Goal: Task Accomplishment & Management: Manage account settings

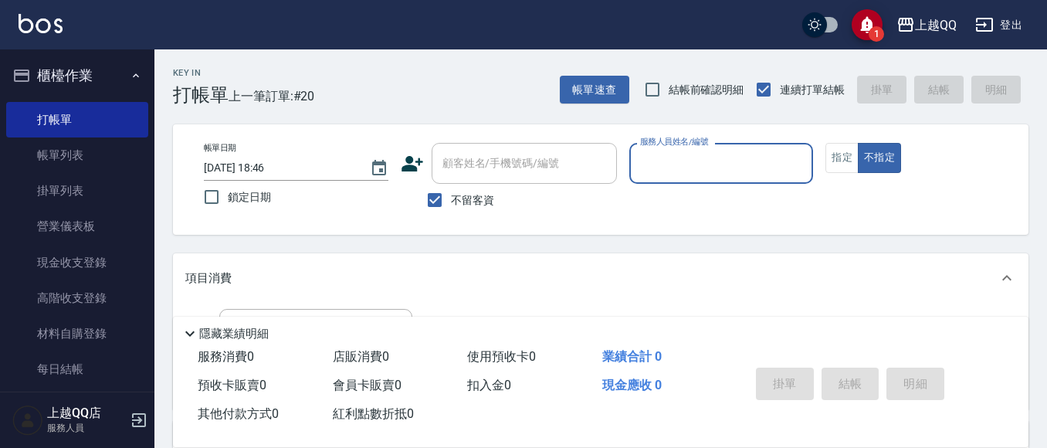
scroll to position [77, 0]
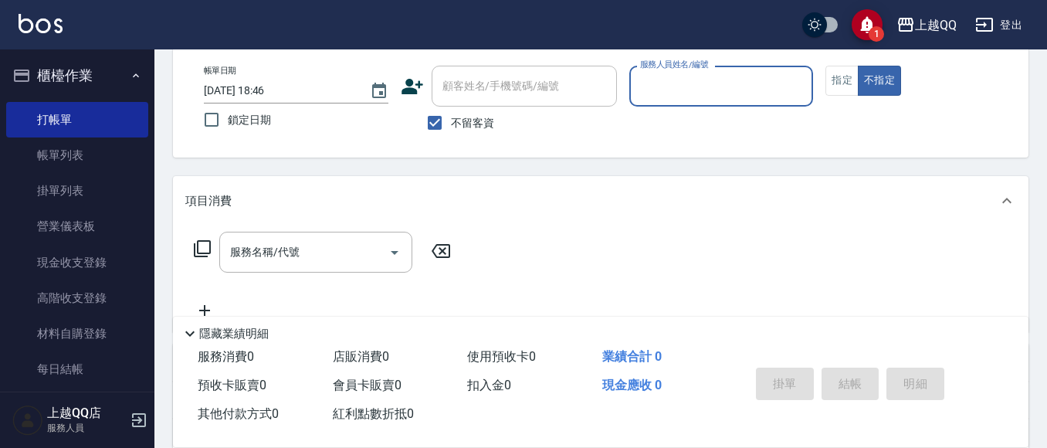
drag, startPoint x: 465, startPoint y: 123, endPoint x: 477, endPoint y: 103, distance: 23.6
click at [465, 123] on span "不留客資" at bounding box center [472, 123] width 43 height 16
click at [451, 123] on input "不留客資" at bounding box center [435, 123] width 32 height 32
checkbox input "false"
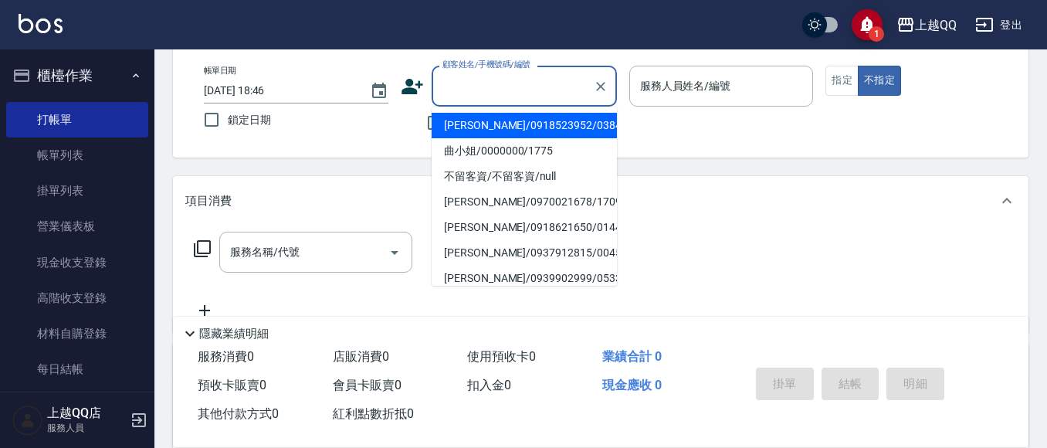
click at [487, 92] on input "顧客姓名/手機號碼/編號" at bounding box center [513, 86] width 148 height 27
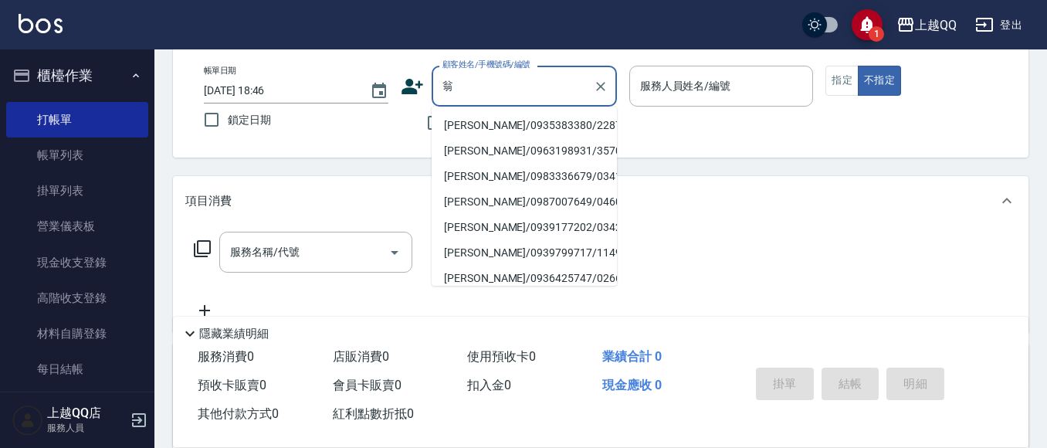
click at [548, 125] on li "翁燕萍/0935383380/2287" at bounding box center [524, 125] width 185 height 25
type input "翁燕萍/0935383380/2287"
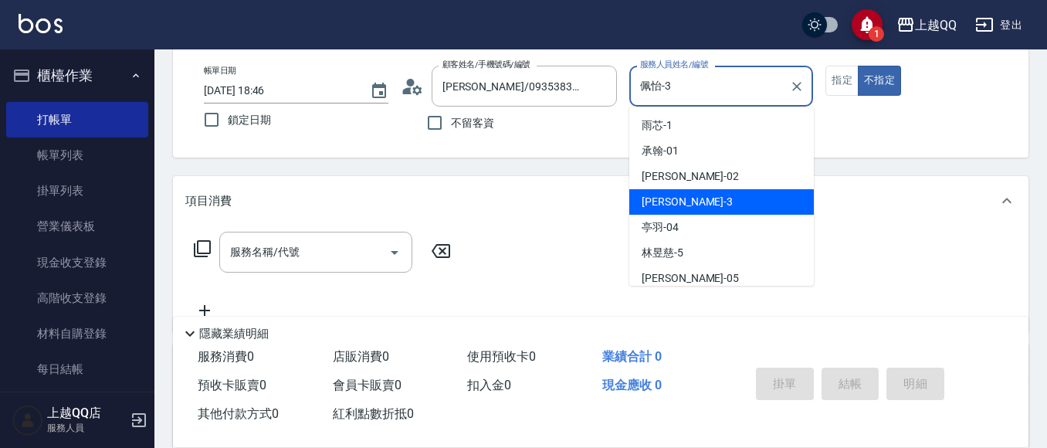
drag, startPoint x: 639, startPoint y: 90, endPoint x: 636, endPoint y: 82, distance: 8.3
click at [636, 82] on input "佩怡-3" at bounding box center [710, 86] width 148 height 27
type input "欣樺-6"
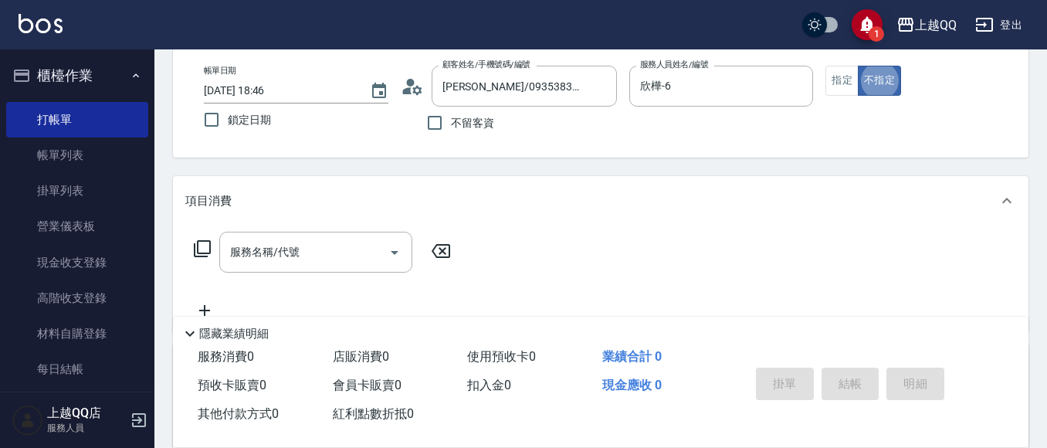
type button "false"
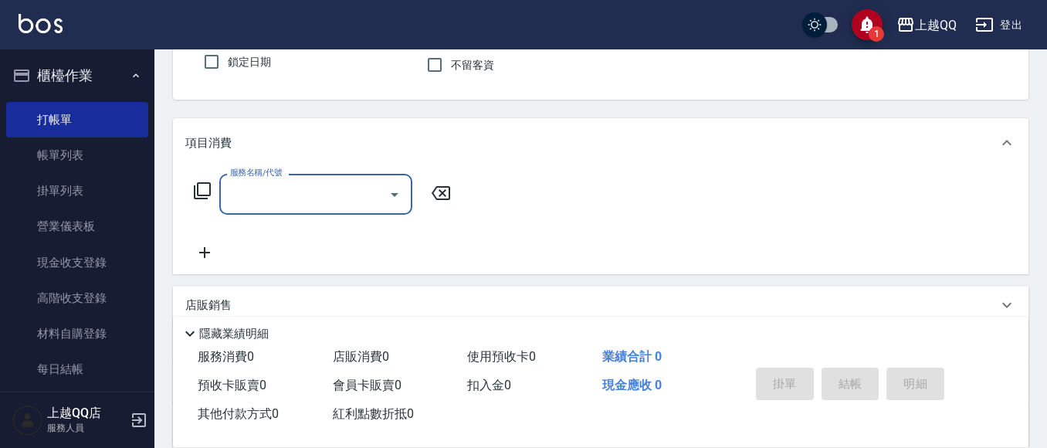
scroll to position [232, 0]
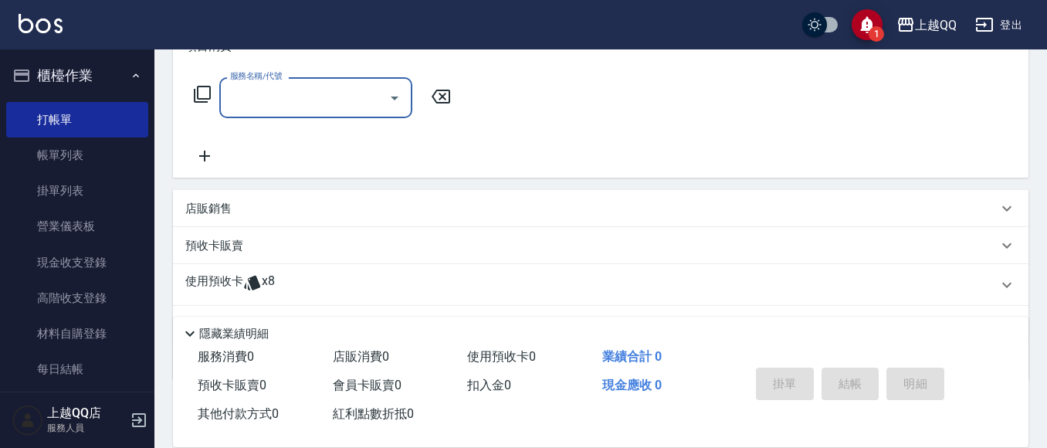
click at [255, 287] on icon at bounding box center [252, 283] width 16 height 15
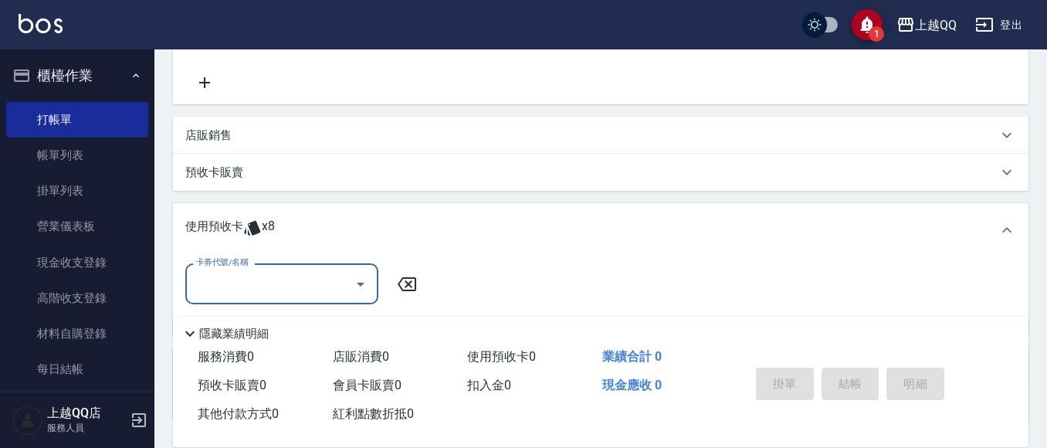
scroll to position [309, 0]
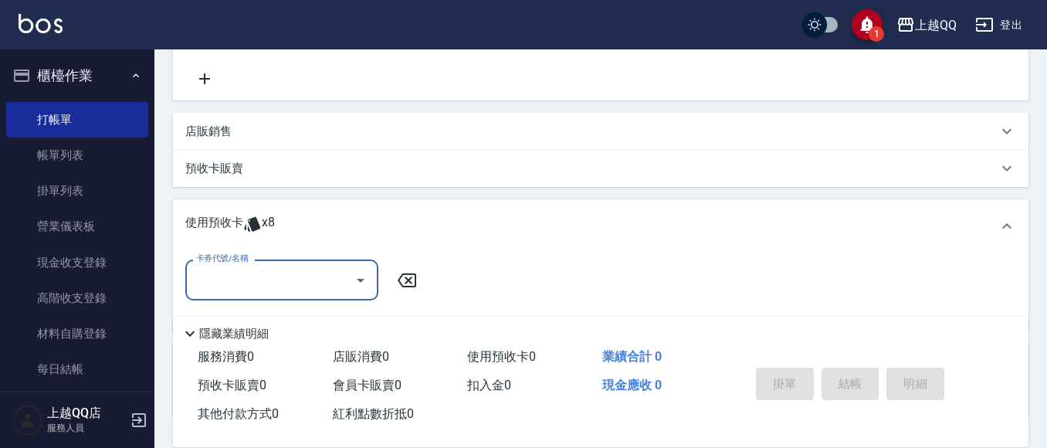
click at [255, 294] on div "卡券代號/名稱" at bounding box center [281, 279] width 193 height 41
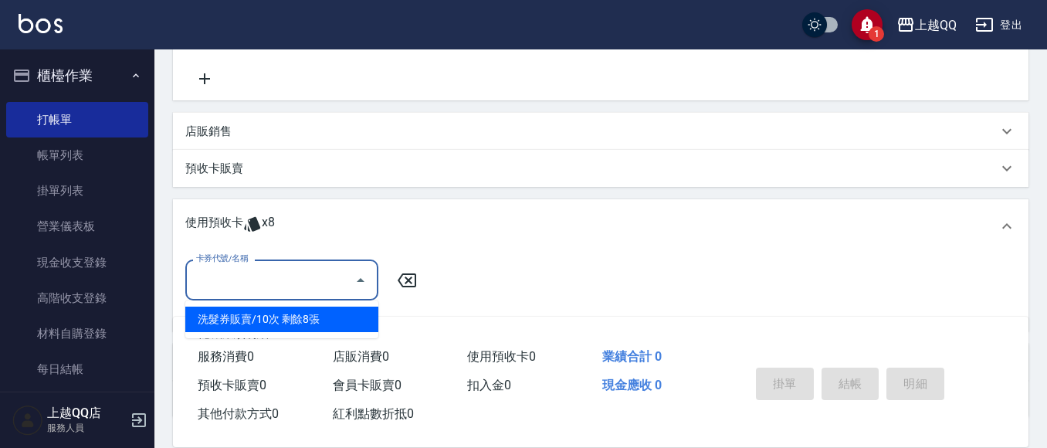
drag, startPoint x: 260, startPoint y: 310, endPoint x: 348, endPoint y: 293, distance: 88.9
click at [261, 310] on div "洗髮券販賣/10次 剩餘8張" at bounding box center [281, 319] width 193 height 25
type input "洗髮券販賣/10次"
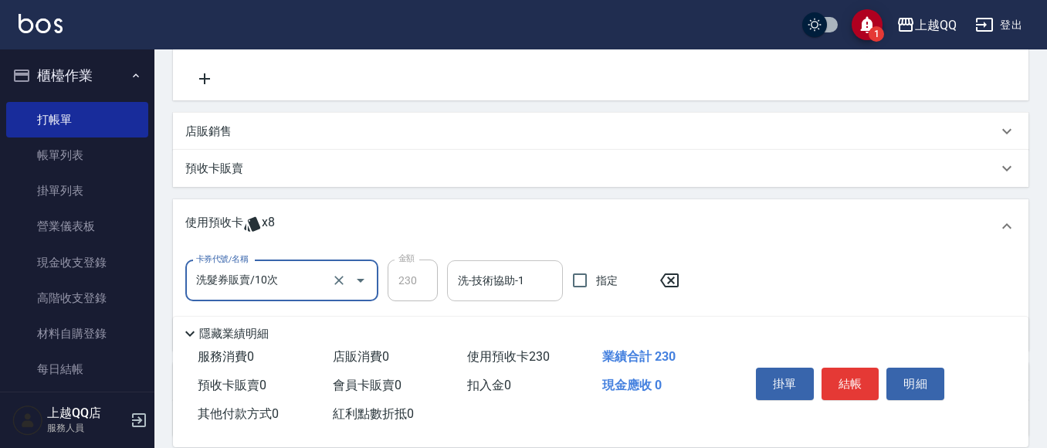
click at [453, 284] on div "洗-技術協助-1" at bounding box center [505, 280] width 116 height 41
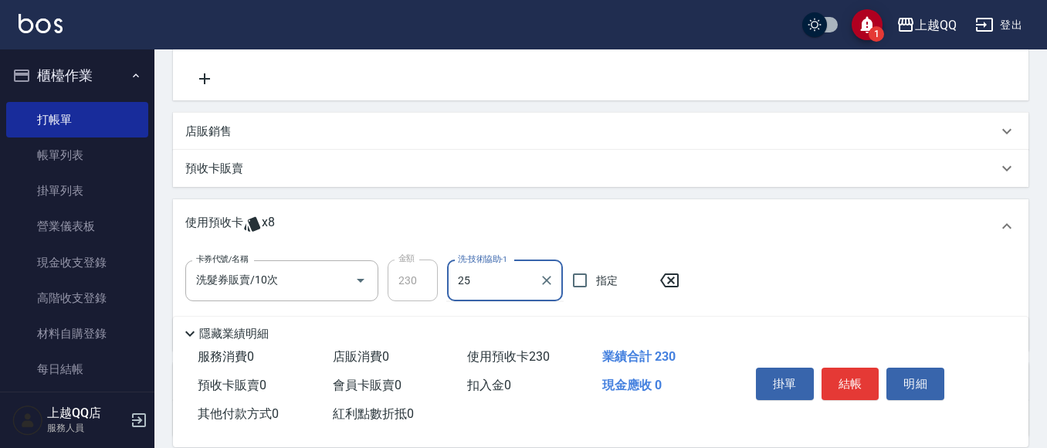
type input "陳宥蓁-25"
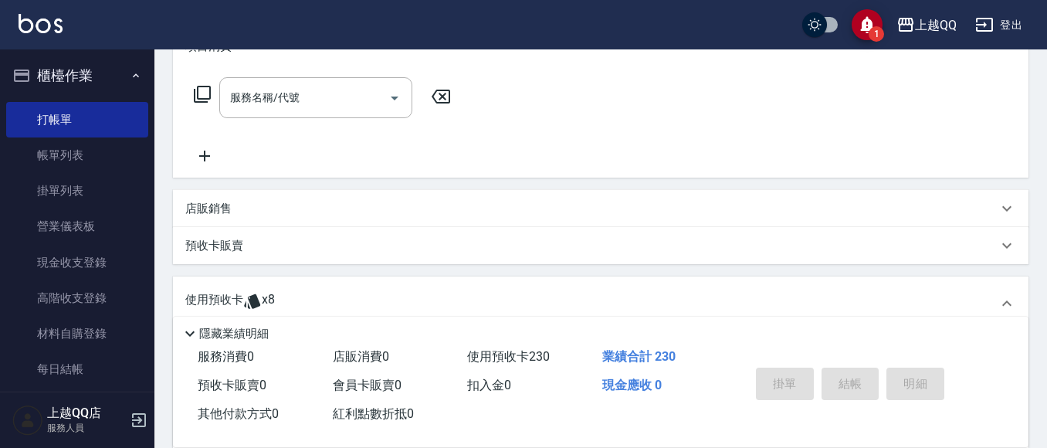
type input "2025/10/13 19:58"
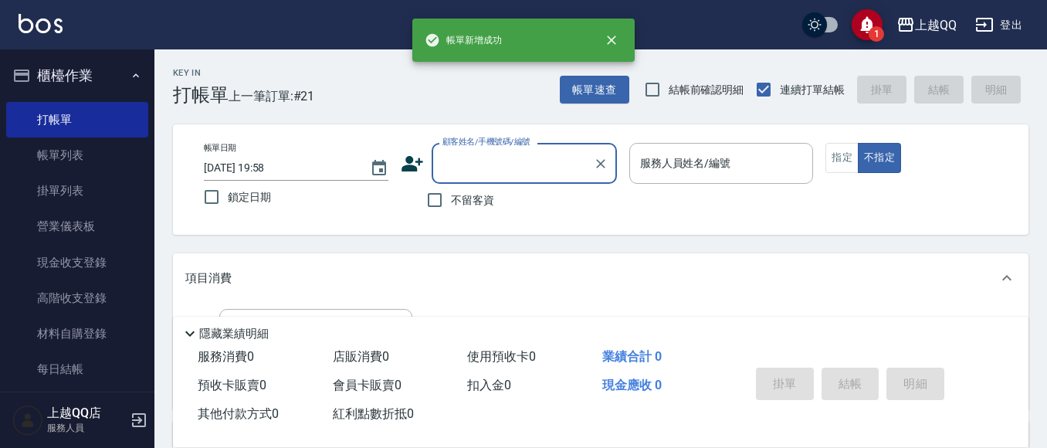
scroll to position [77, 0]
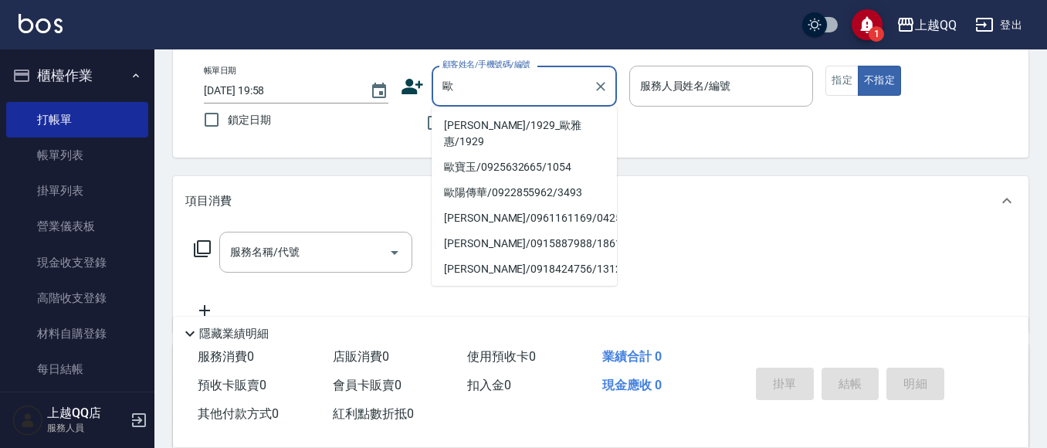
click at [491, 131] on li "歐雅惠/1929_歐雅惠/1929" at bounding box center [524, 134] width 185 height 42
type input "歐雅惠/1929_歐雅惠/1929"
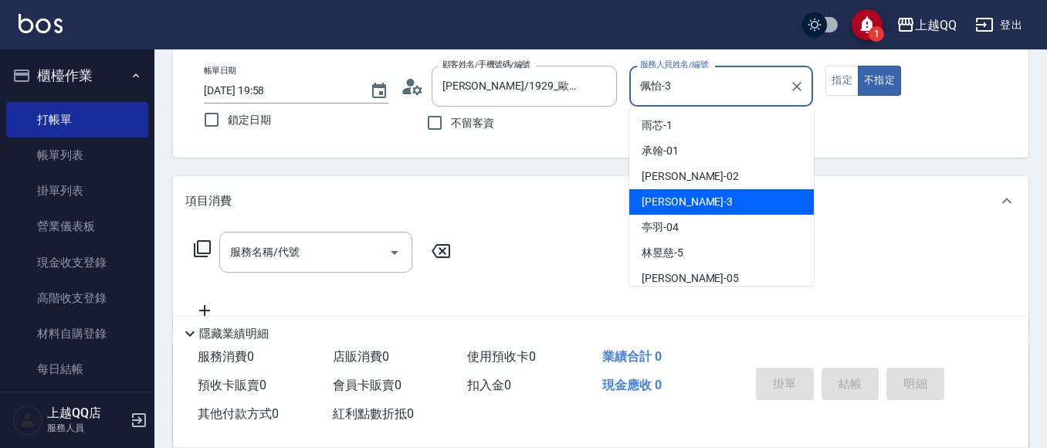
drag, startPoint x: 675, startPoint y: 90, endPoint x: 629, endPoint y: 90, distance: 46.3
click at [629, 90] on div "佩怡-3 服務人員姓名/編號" at bounding box center [721, 86] width 185 height 41
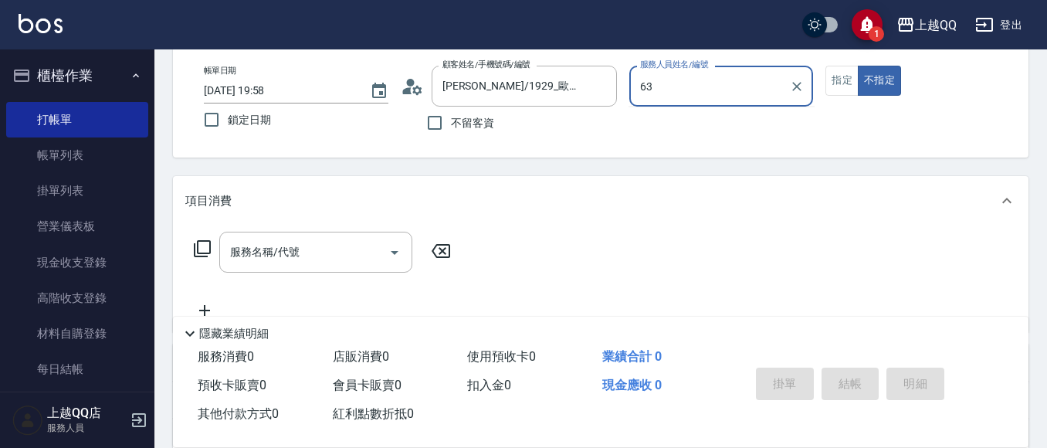
click at [858, 66] on button "不指定" at bounding box center [879, 81] width 43 height 30
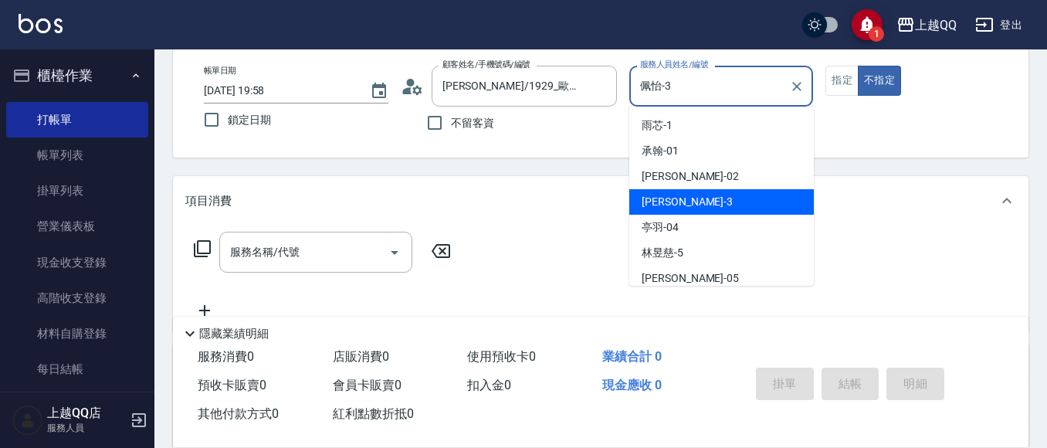
drag, startPoint x: 699, startPoint y: 90, endPoint x: 683, endPoint y: 15, distance: 76.6
click at [622, 93] on div "帳單日期 2025/10/13 19:58 鎖定日期 顧客姓名/手機號碼/編號 歐雅惠/1929_歐雅惠/1929 顧客姓名/手機號碼/編號 不留客資 服務人…" at bounding box center [601, 102] width 819 height 73
type input "欣樺-6"
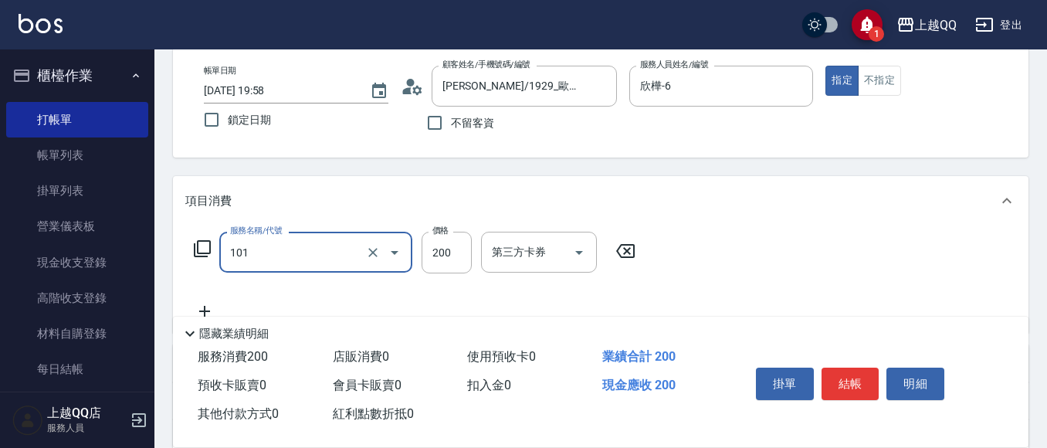
type input "洗髮(101)"
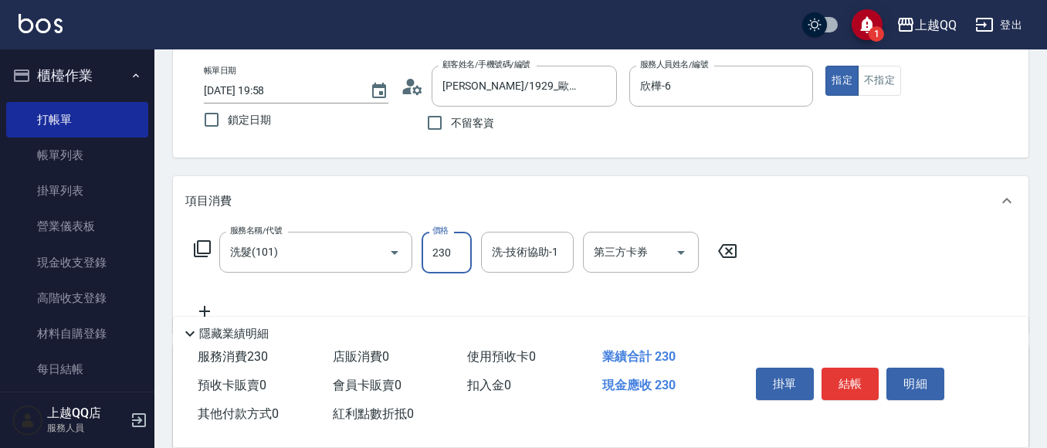
type input "230"
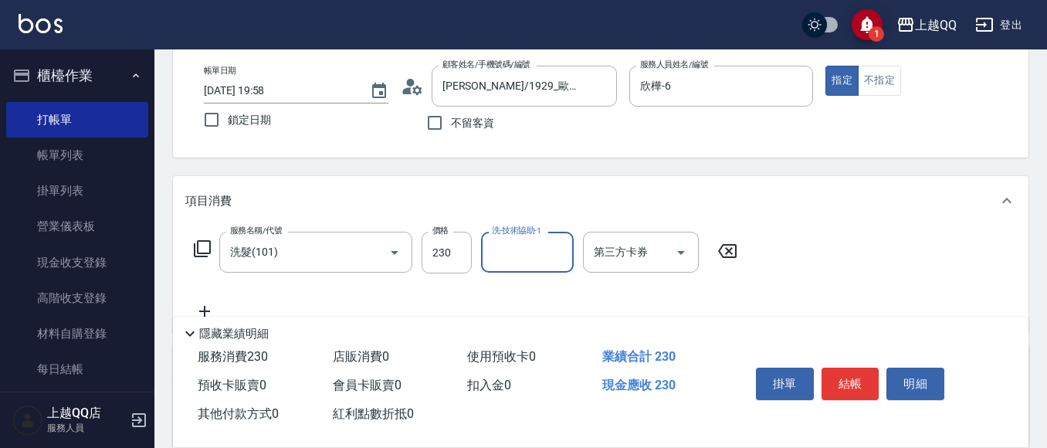
type input "2"
type input "心佑-17"
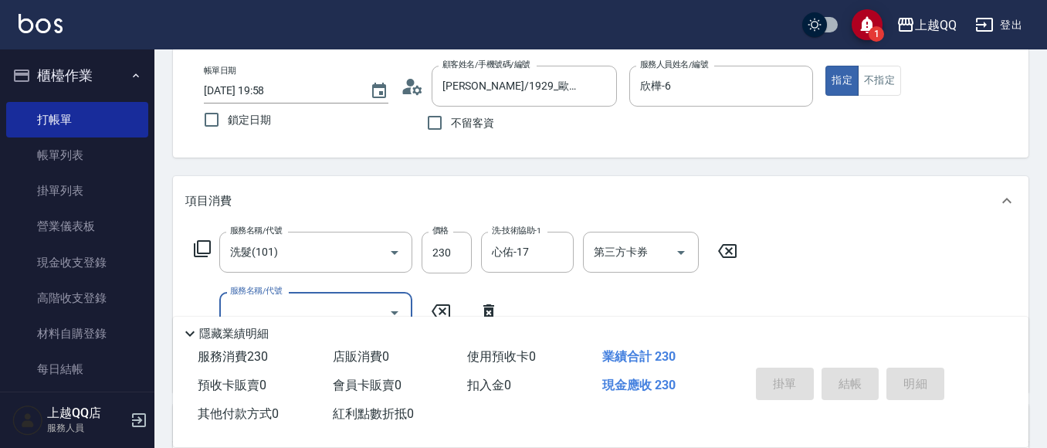
type input "2025/10/13 19:59"
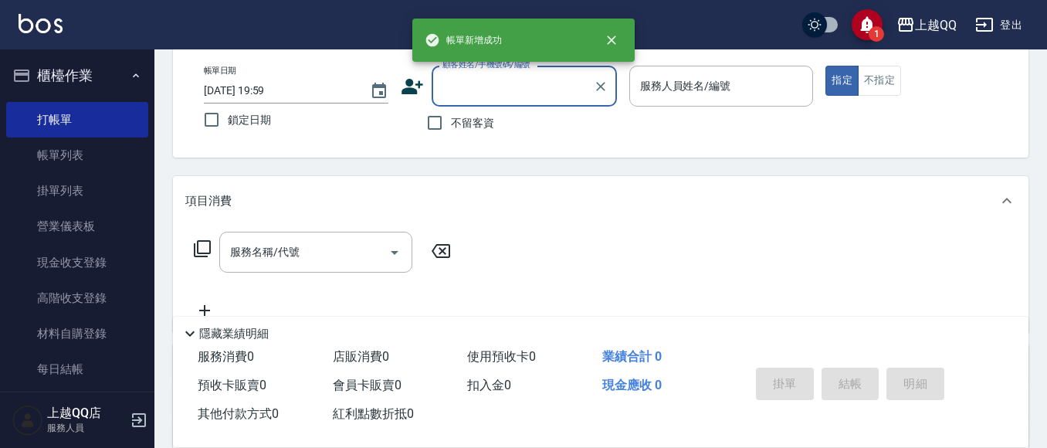
click at [466, 130] on span "不留客資" at bounding box center [472, 123] width 43 height 16
click at [451, 130] on input "不留客資" at bounding box center [435, 123] width 32 height 32
checkbox input "true"
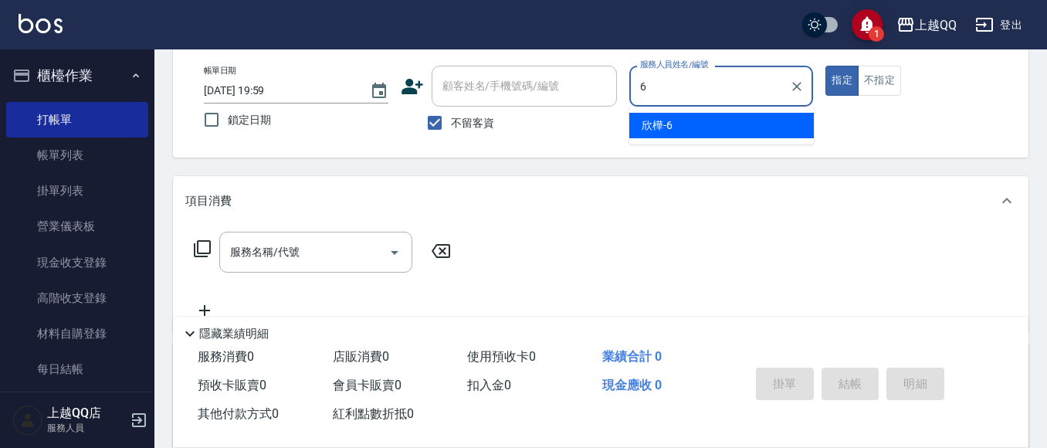
type input "欣樺-6"
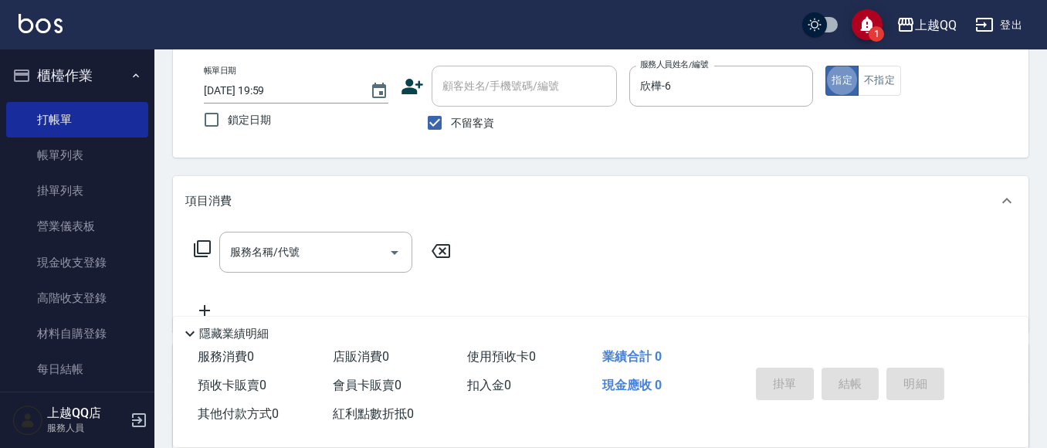
type button "true"
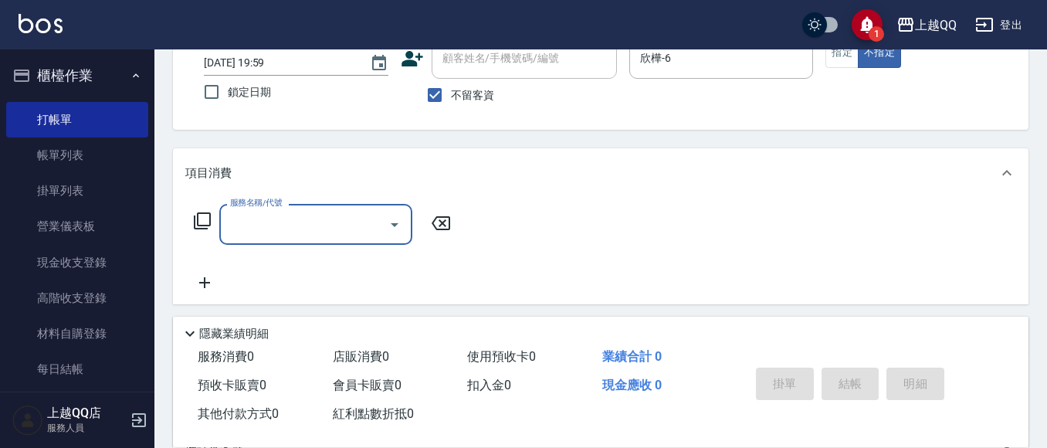
scroll to position [154, 0]
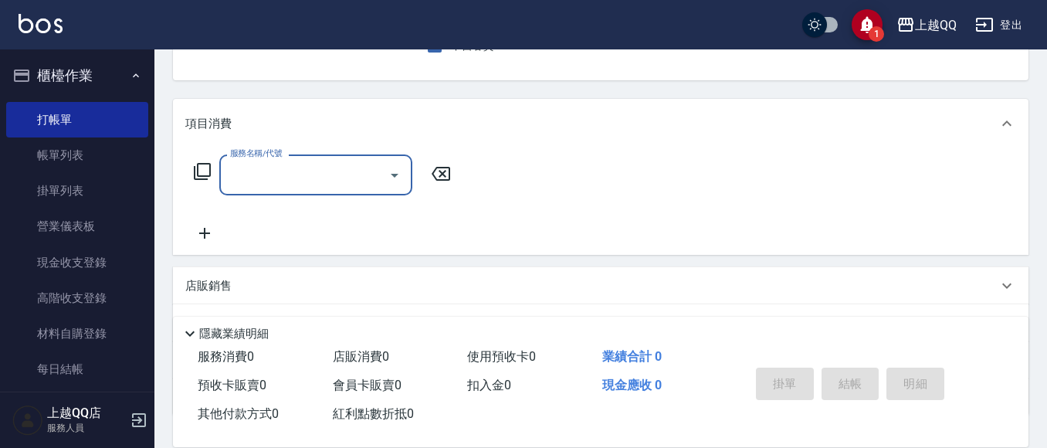
click at [207, 171] on icon at bounding box center [202, 171] width 19 height 19
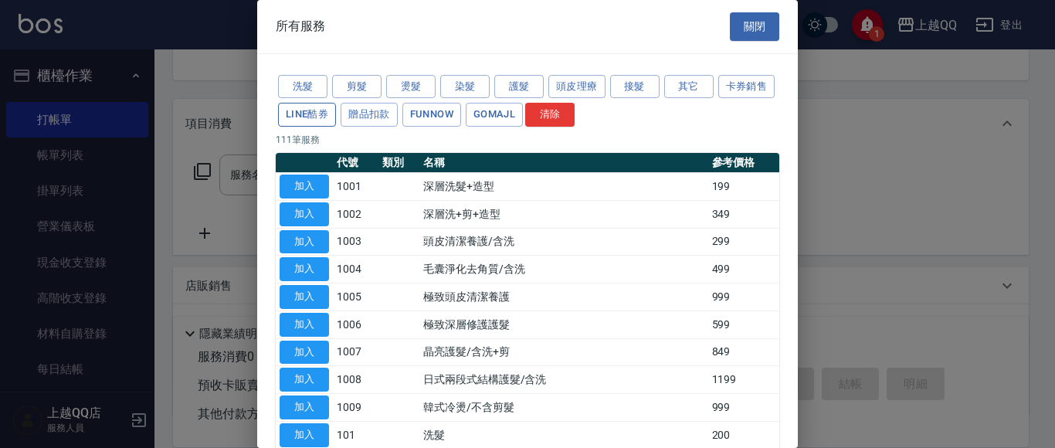
click at [336, 114] on button "LINE酷券" at bounding box center [307, 115] width 58 height 24
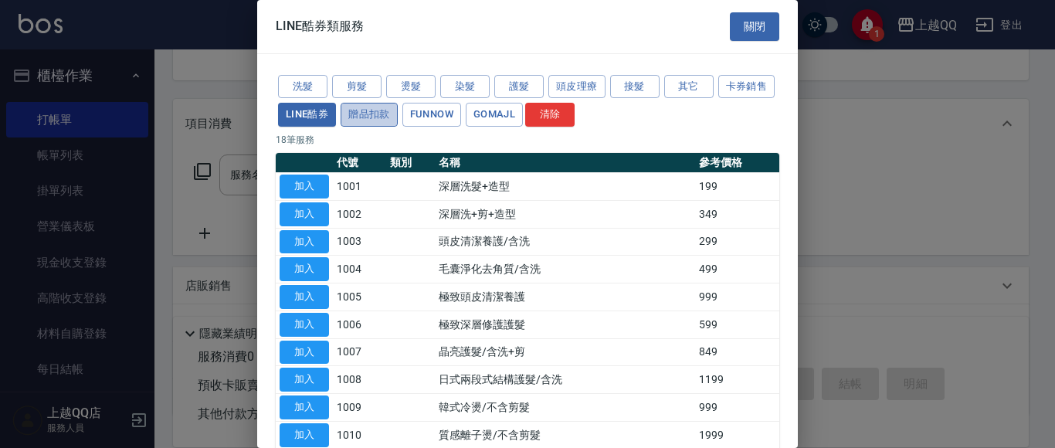
click at [398, 110] on button "贈品扣款" at bounding box center [369, 115] width 57 height 24
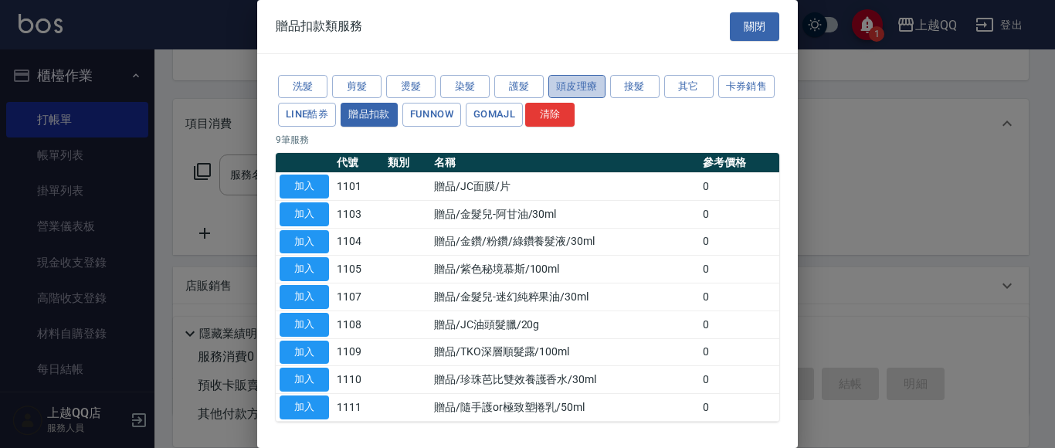
click at [588, 89] on button "頭皮理療" at bounding box center [576, 87] width 57 height 24
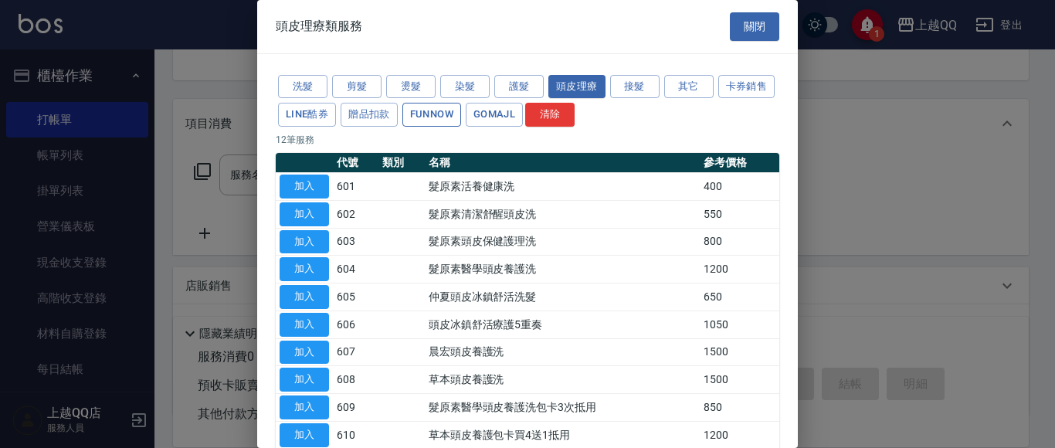
click at [461, 115] on button "FUNNOW" at bounding box center [431, 115] width 59 height 24
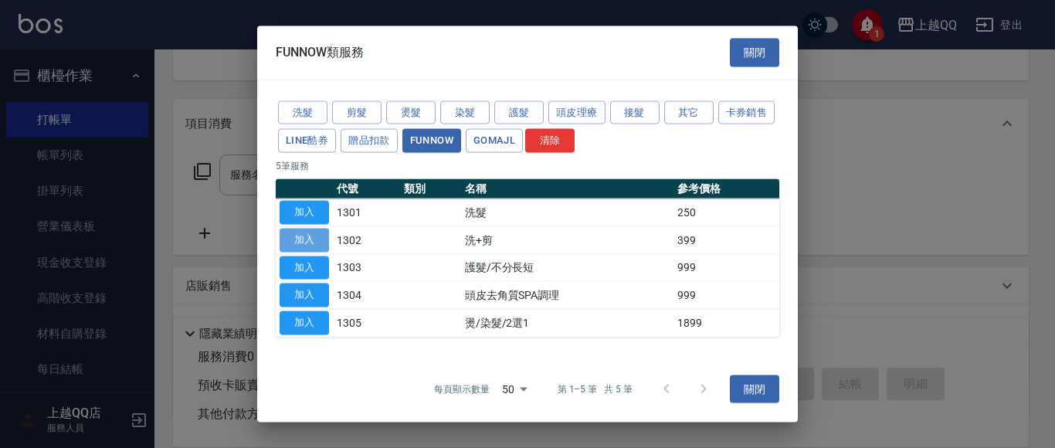
click at [307, 235] on button "加入" at bounding box center [304, 240] width 49 height 24
type input "洗+剪(1302)"
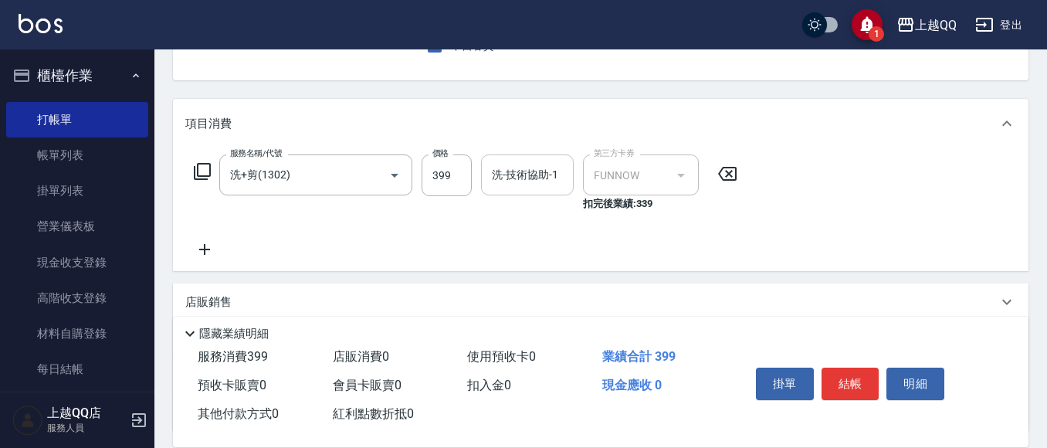
click at [524, 182] on input "洗-技術協助-1" at bounding box center [527, 174] width 79 height 27
type input "心佑-17"
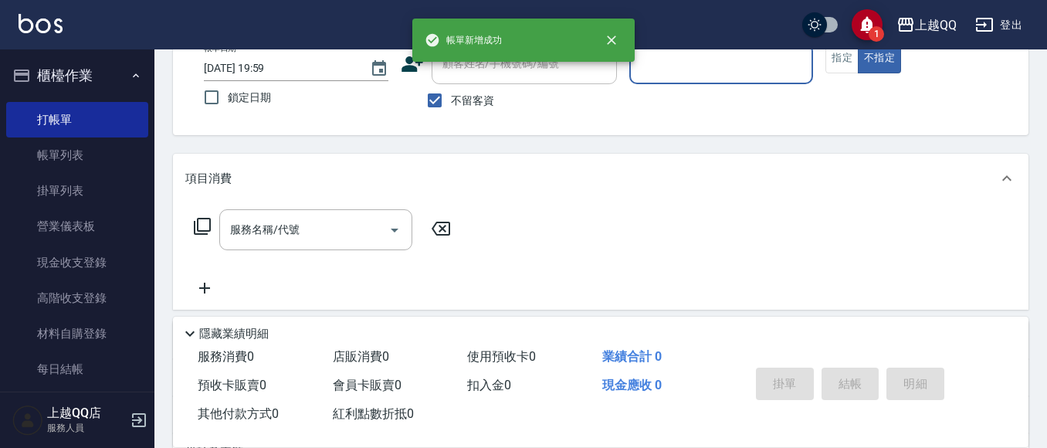
scroll to position [73, 0]
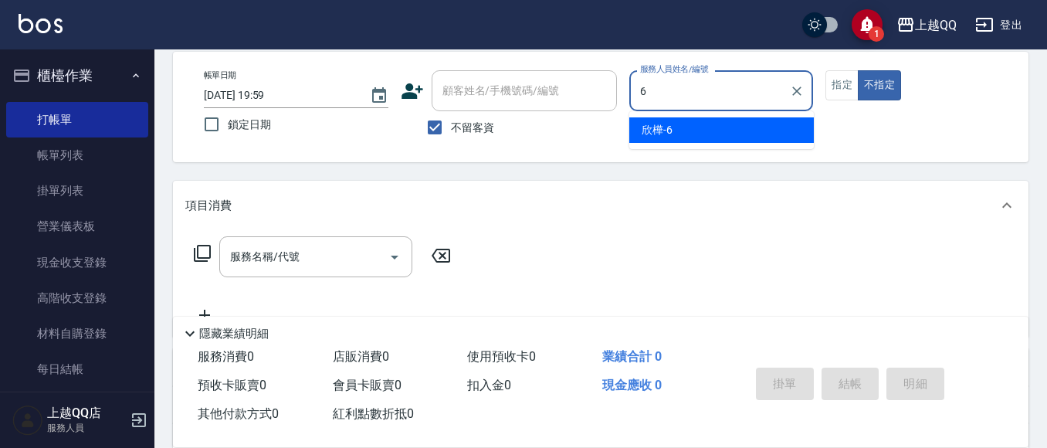
type input "欣樺-6"
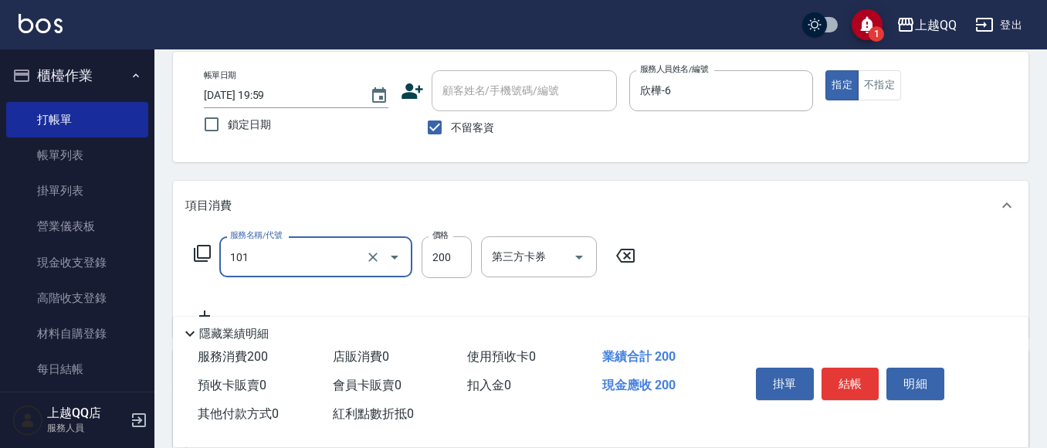
type input "洗髮(101)"
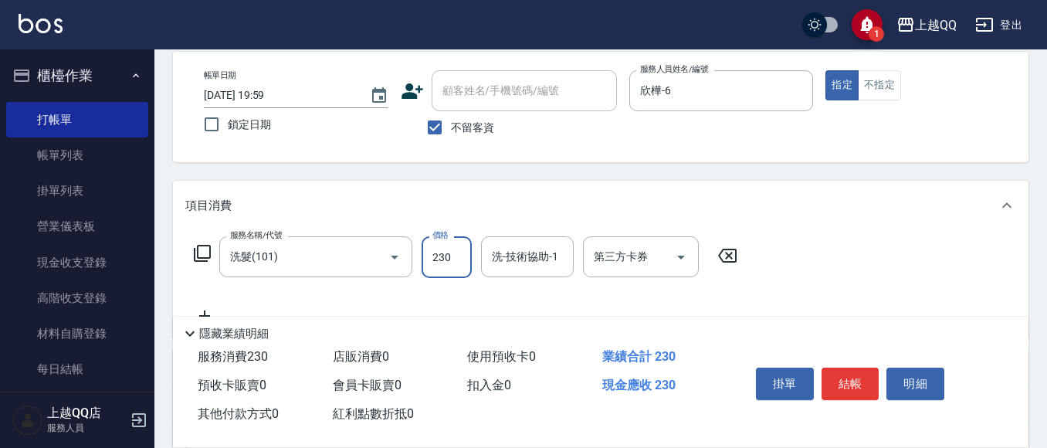
type input "230"
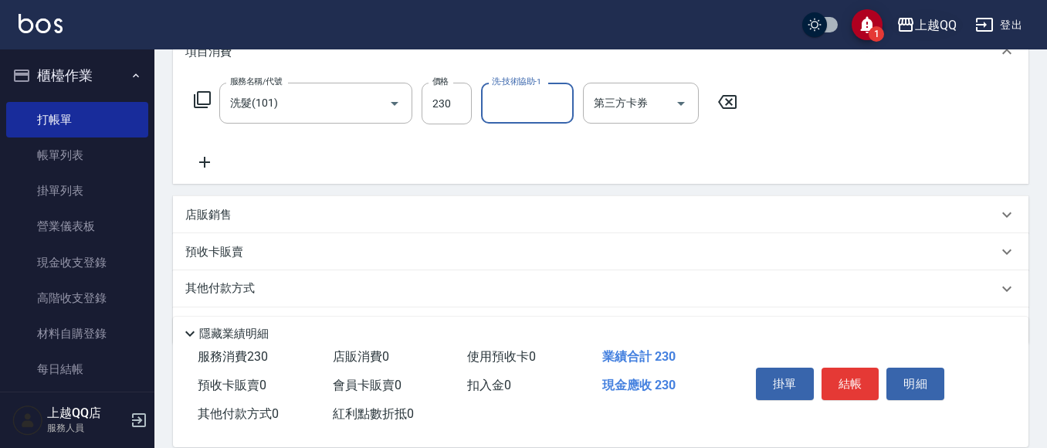
scroll to position [227, 0]
type input "林恩昕-26"
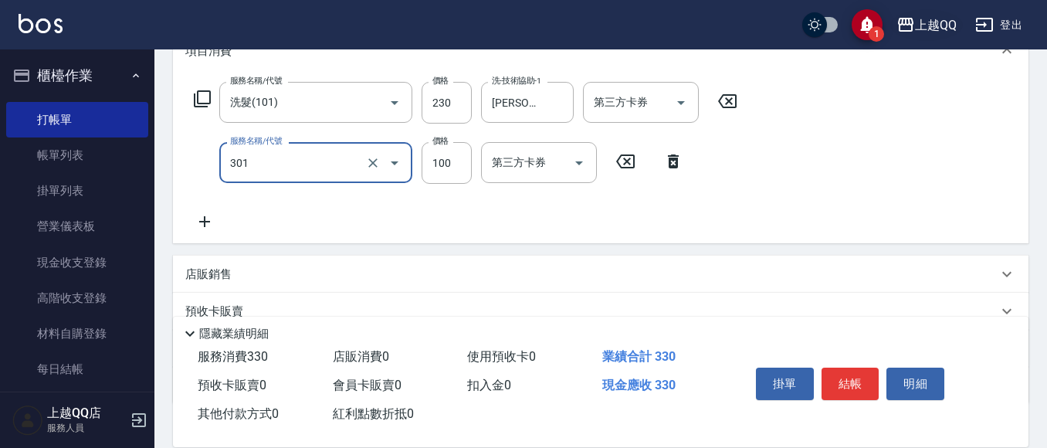
type input "補燙(301)"
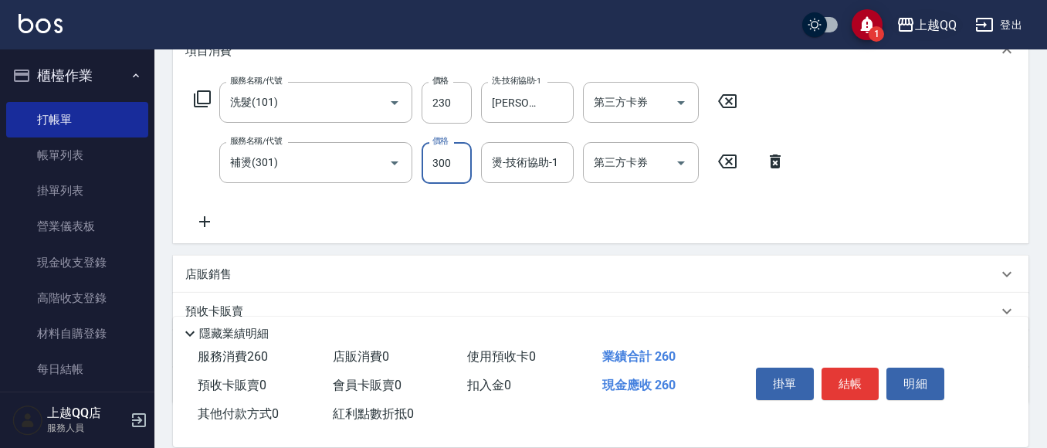
type input "300"
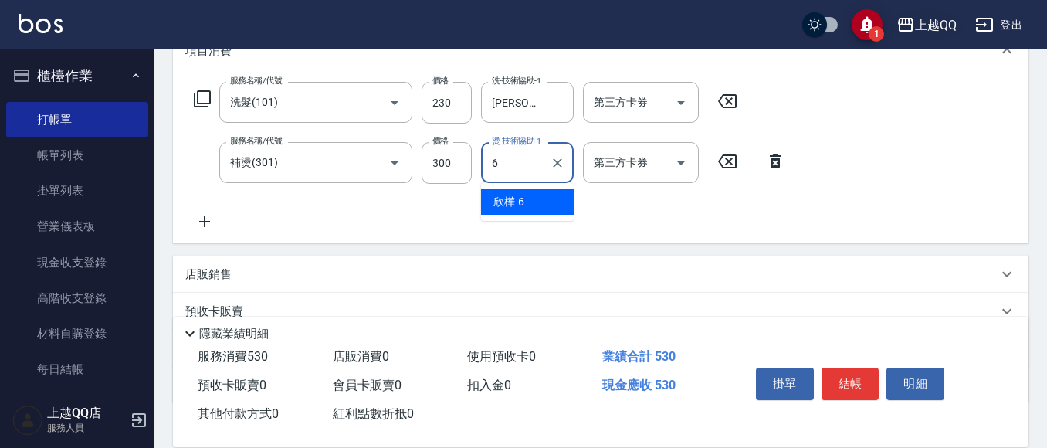
type input "欣樺-6"
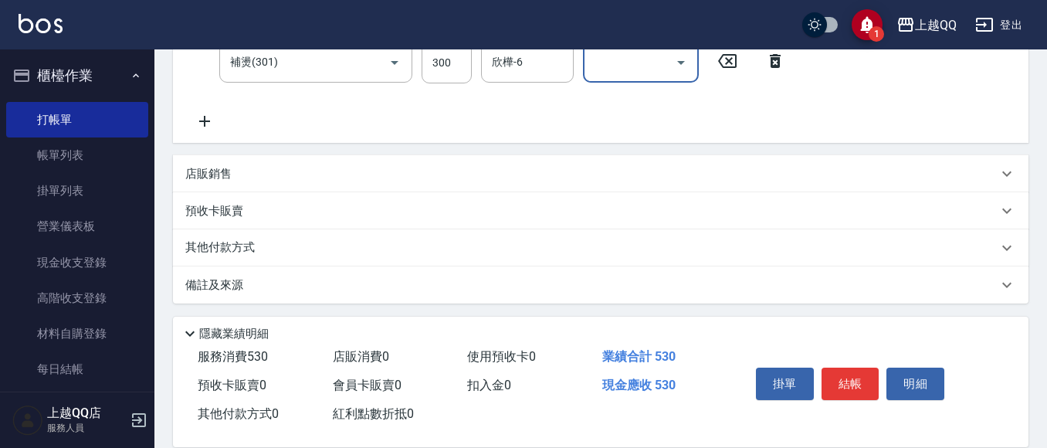
scroll to position [331, 0]
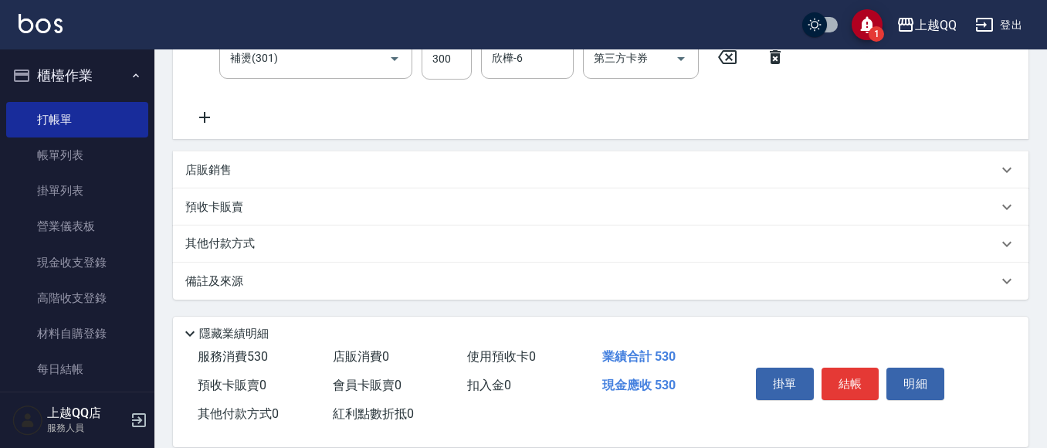
click at [242, 159] on div "店販銷售" at bounding box center [601, 169] width 856 height 37
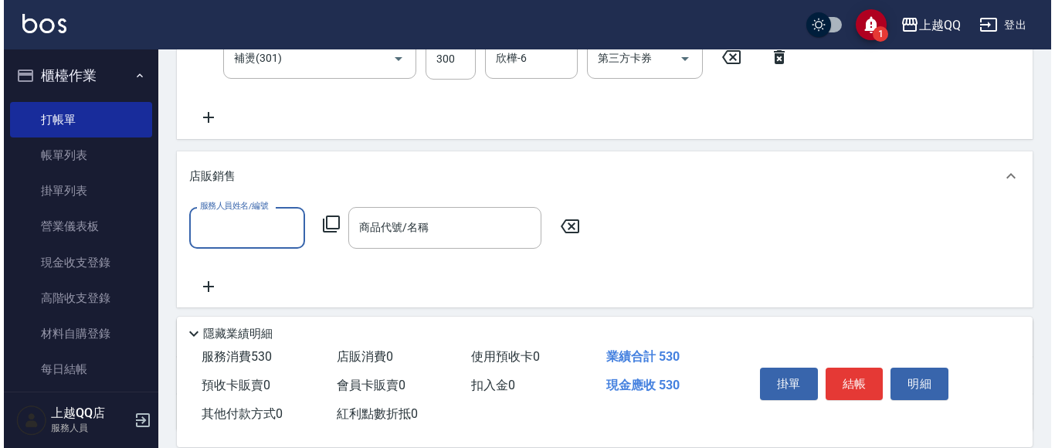
scroll to position [0, 0]
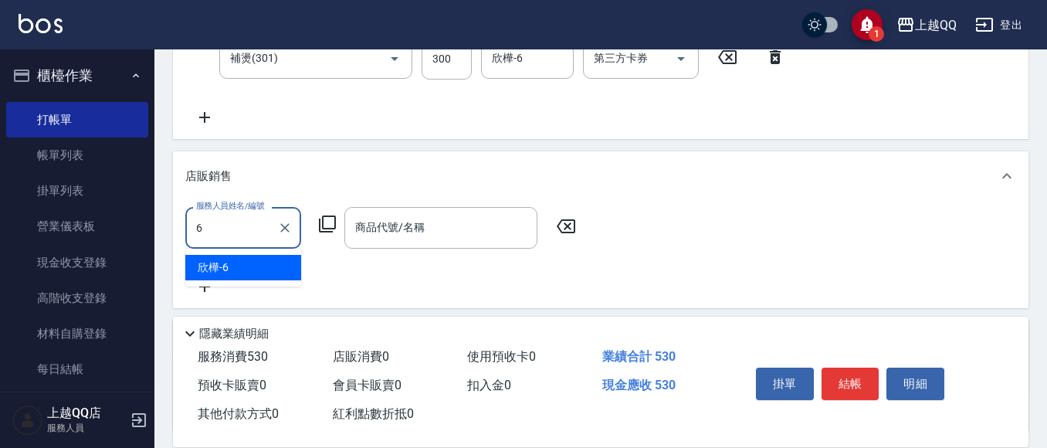
type input "欣樺-6"
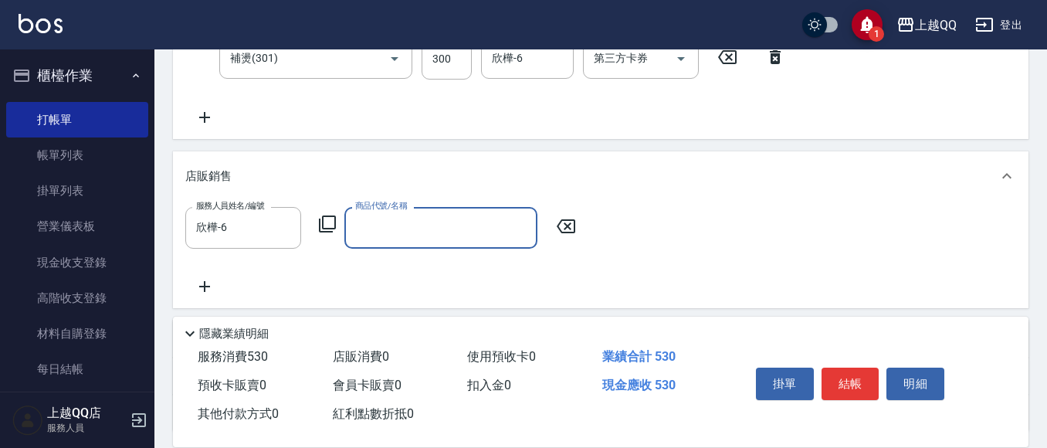
click at [334, 215] on icon at bounding box center [327, 224] width 19 height 19
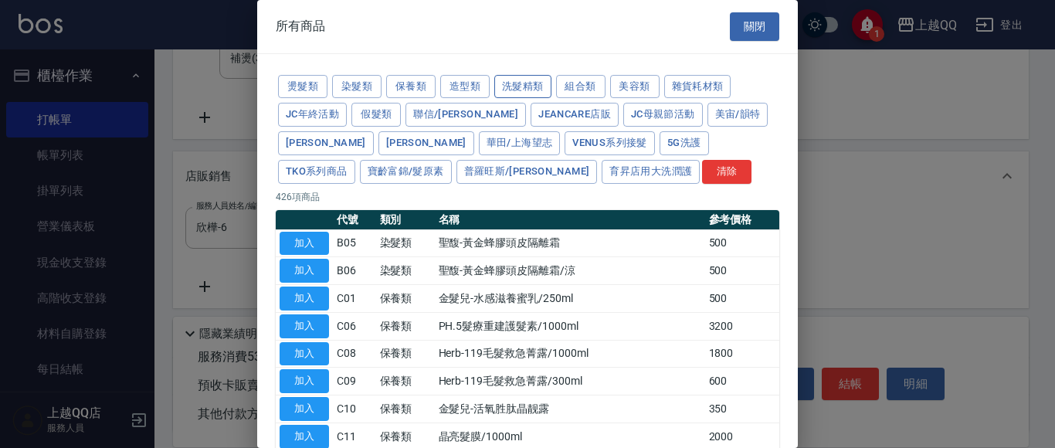
drag, startPoint x: 564, startPoint y: 79, endPoint x: 548, endPoint y: 98, distance: 25.2
click at [565, 80] on button "組合類" at bounding box center [580, 87] width 49 height 24
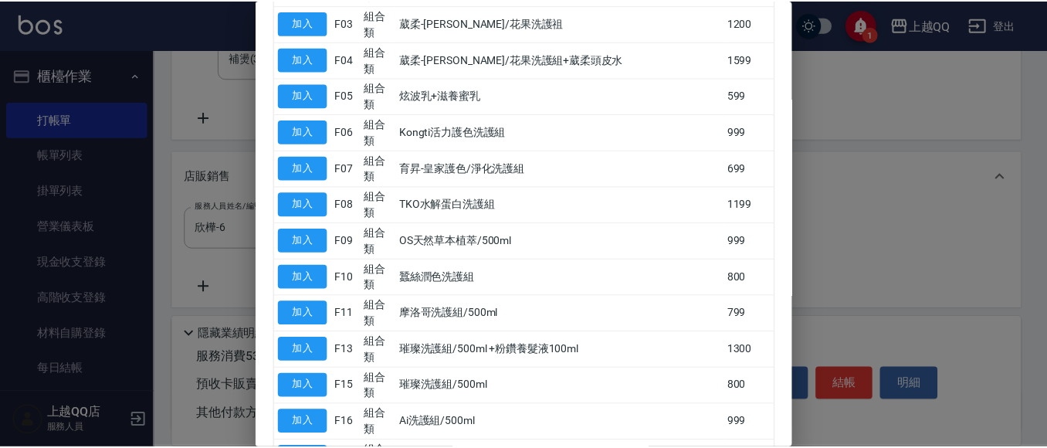
scroll to position [386, 0]
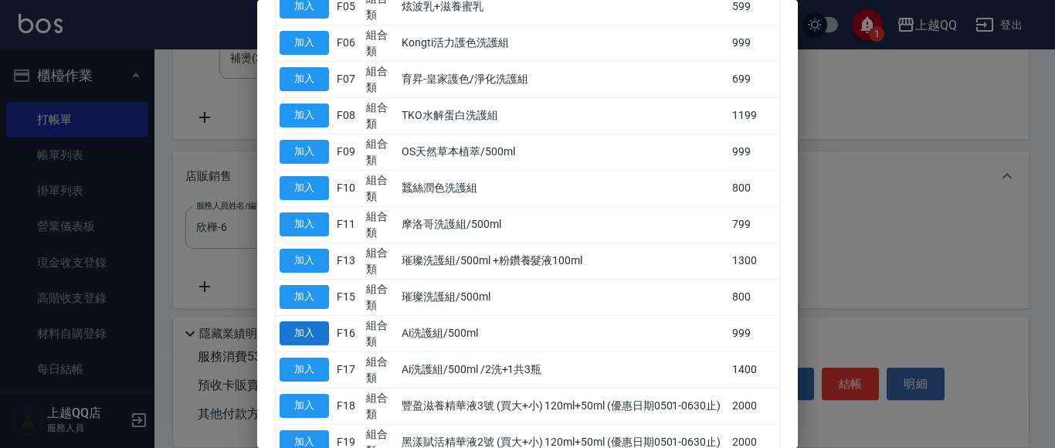
click at [309, 336] on button "加入" at bounding box center [304, 333] width 49 height 24
type input "Ai洗護組/500ml"
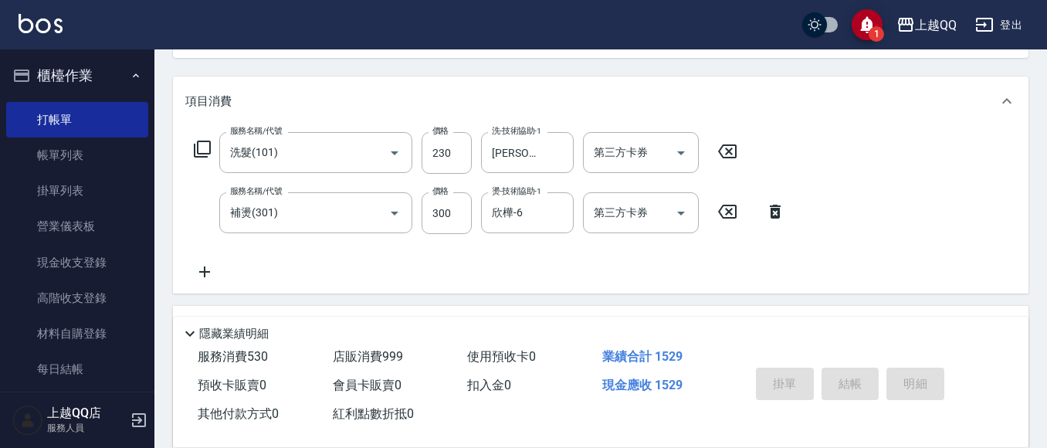
type input "2025/10/13 20:00"
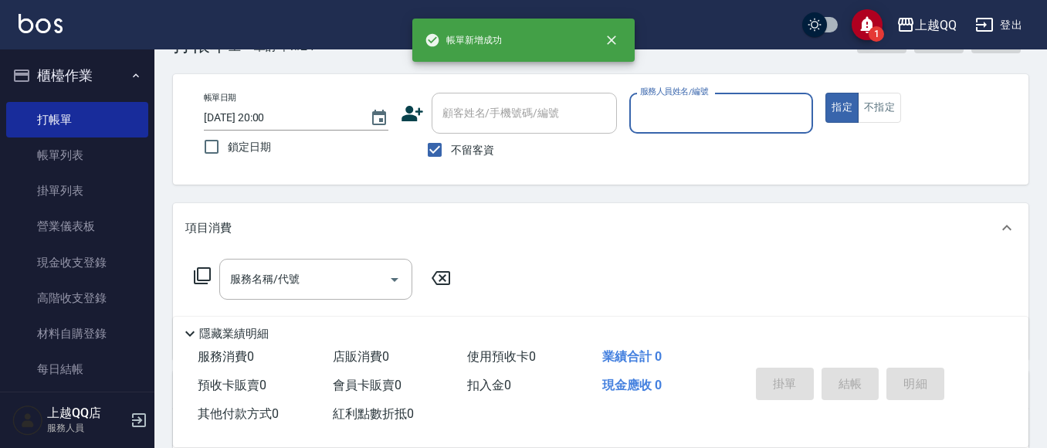
scroll to position [77, 0]
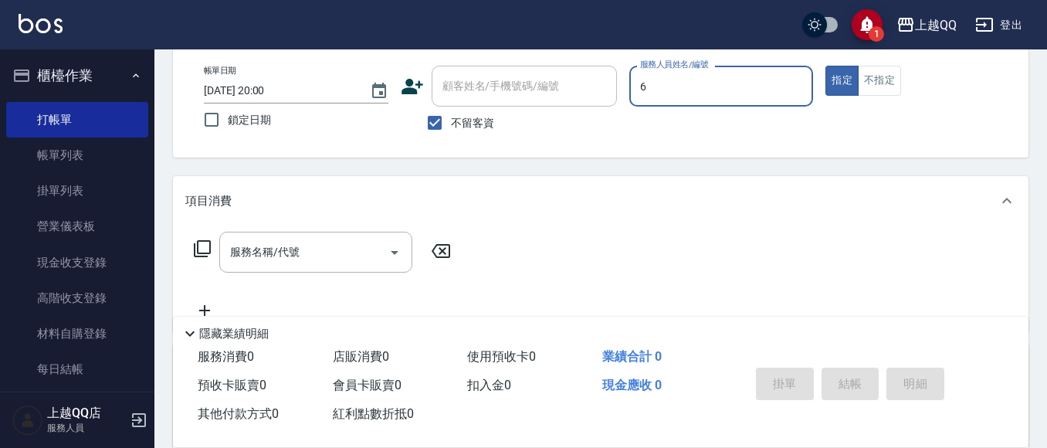
type input "欣樺-6"
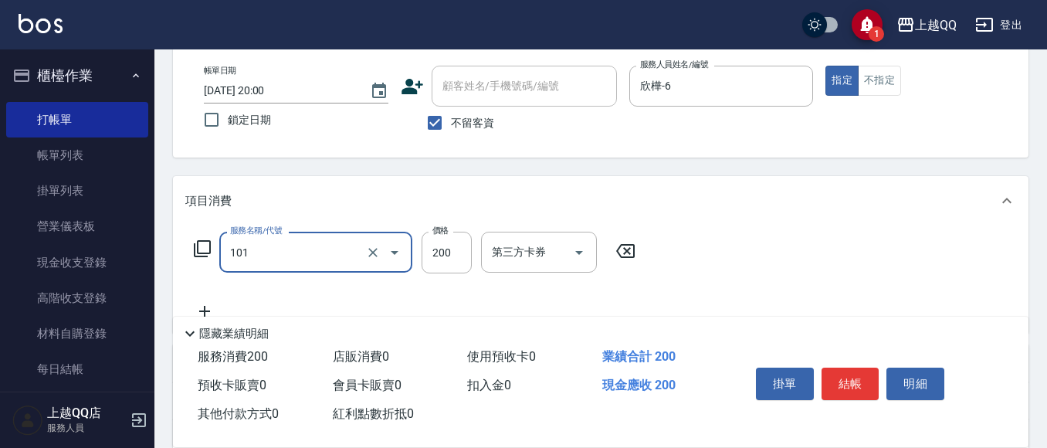
type input "洗髮(101)"
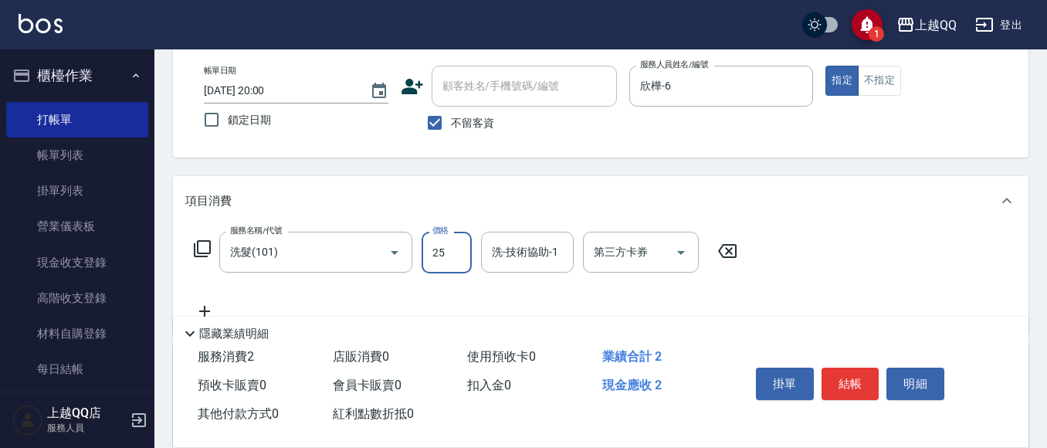
type input "250"
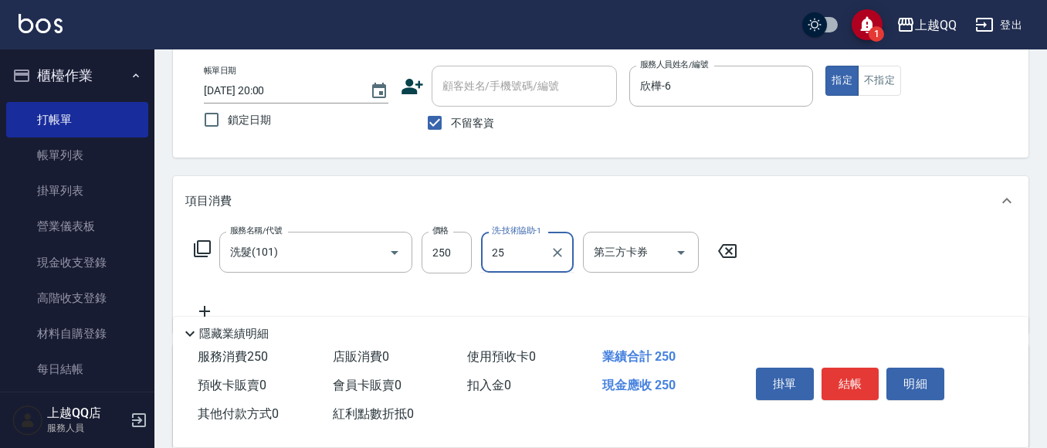
type input "陳宥蓁-25"
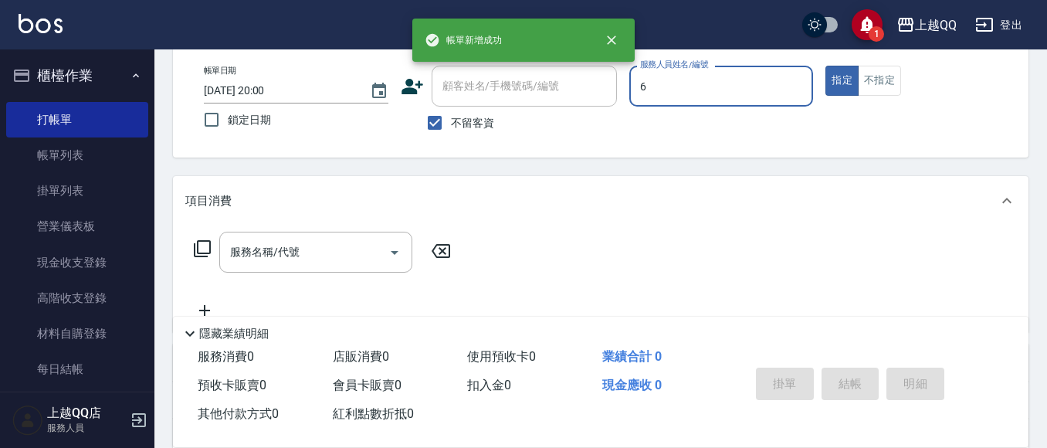
type input "欣樺-6"
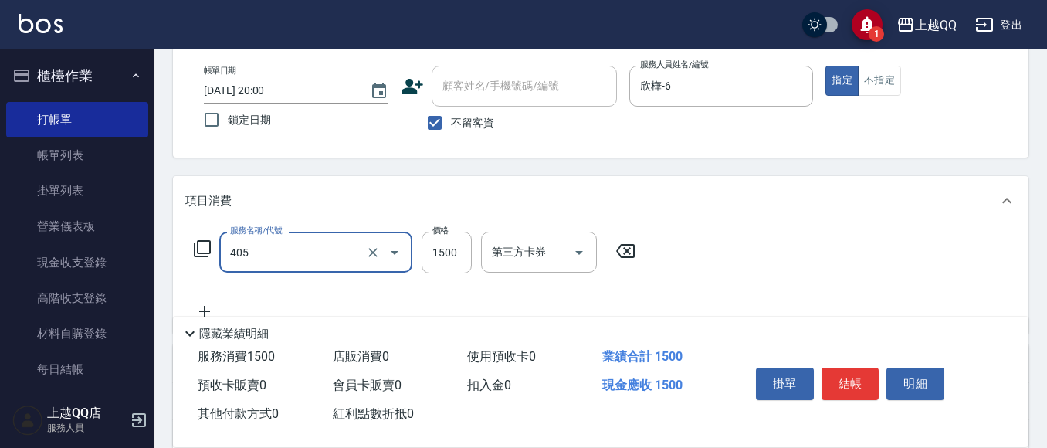
type input "設計染髮/網路(405)"
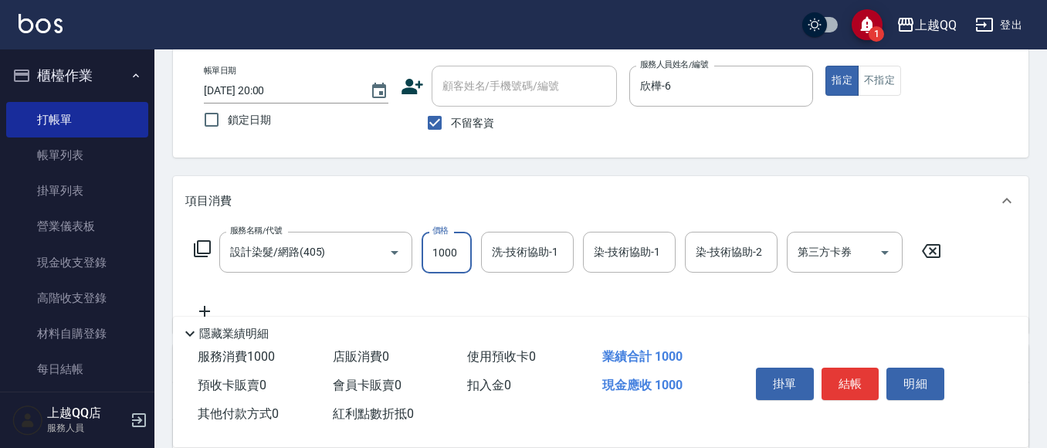
type input "1000"
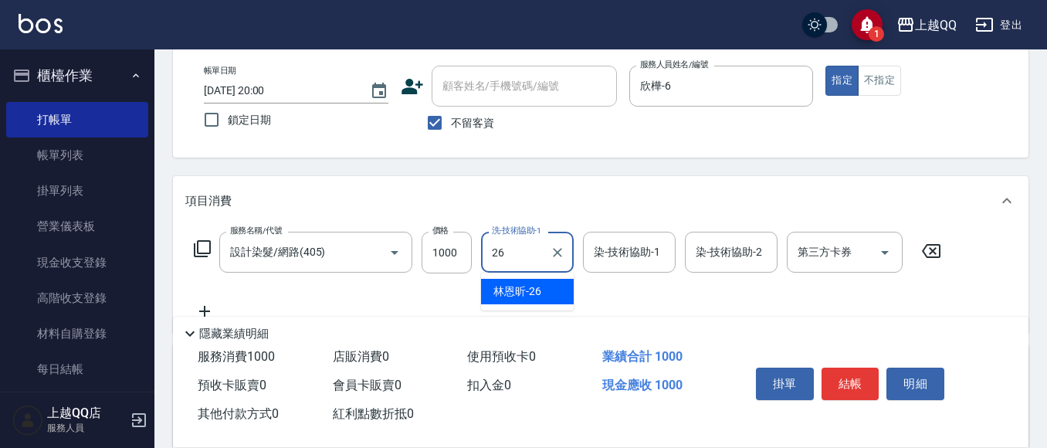
type input "林恩昕-26"
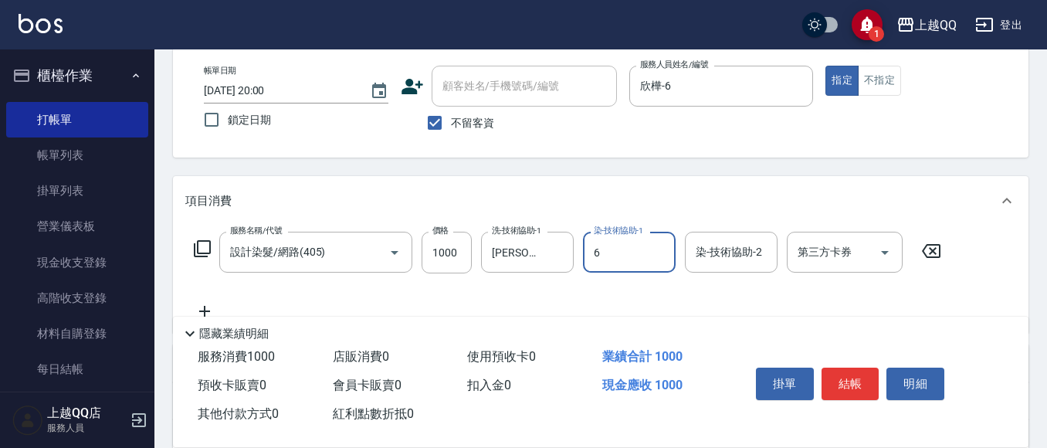
type input "欣樺-6"
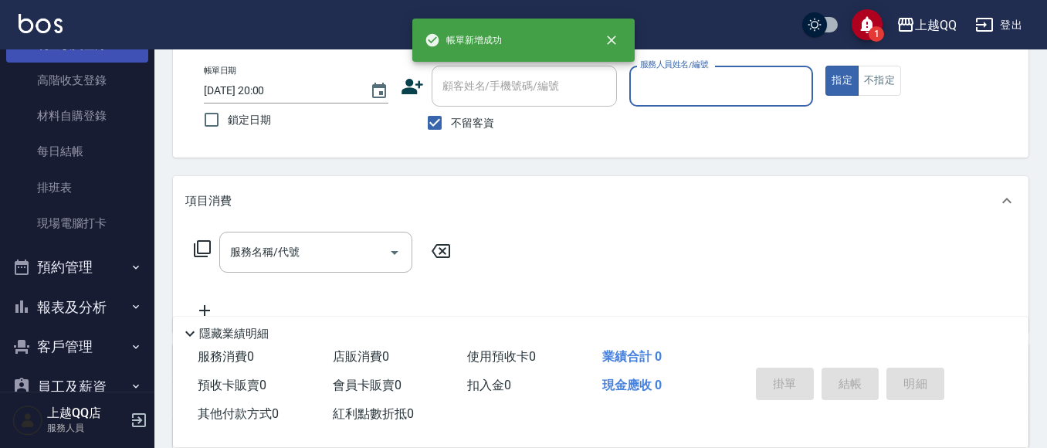
scroll to position [232, 0]
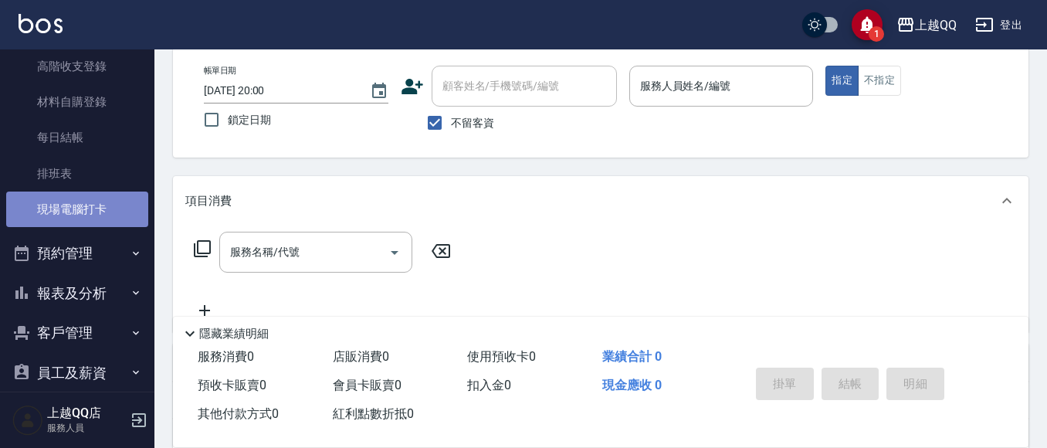
click at [90, 225] on link "現場電腦打卡" at bounding box center [77, 210] width 142 height 36
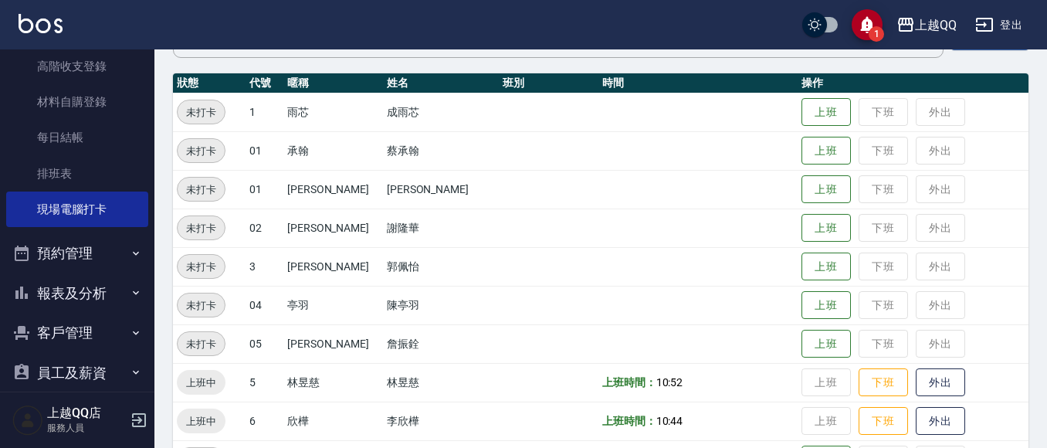
scroll to position [386, 0]
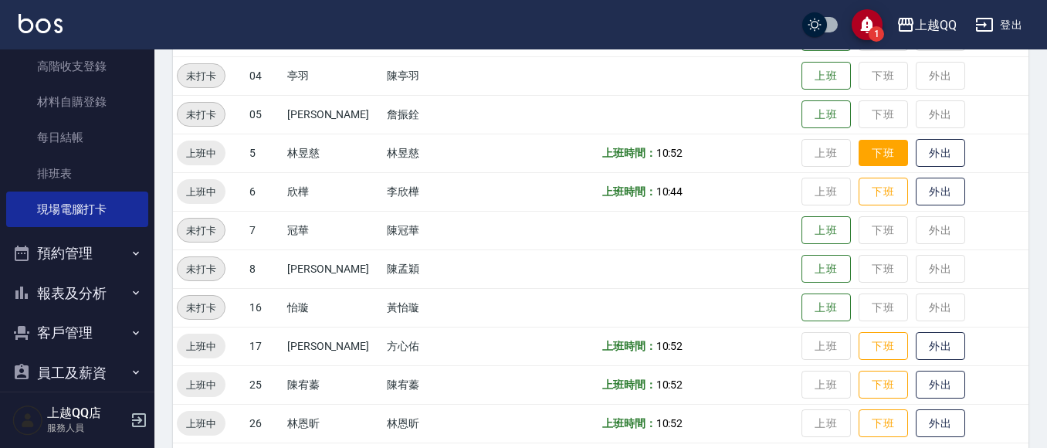
click at [868, 157] on button "下班" at bounding box center [883, 153] width 49 height 27
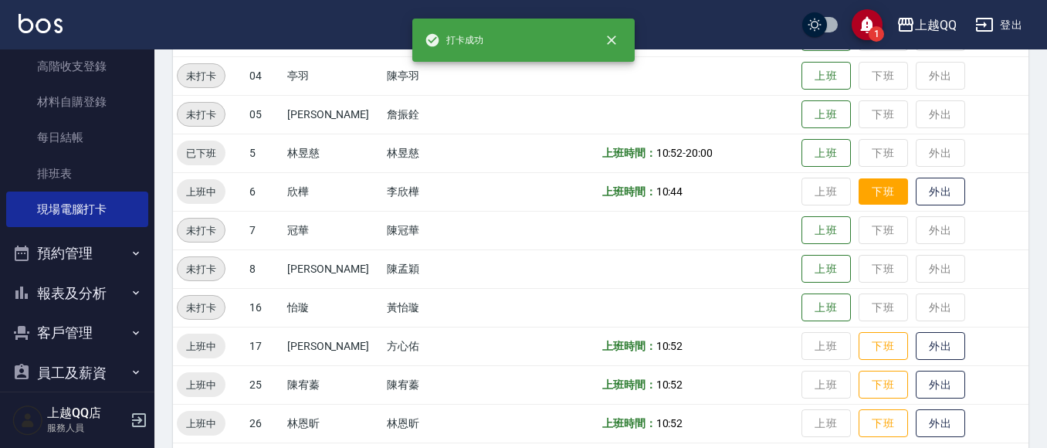
click at [879, 202] on button "下班" at bounding box center [883, 191] width 49 height 27
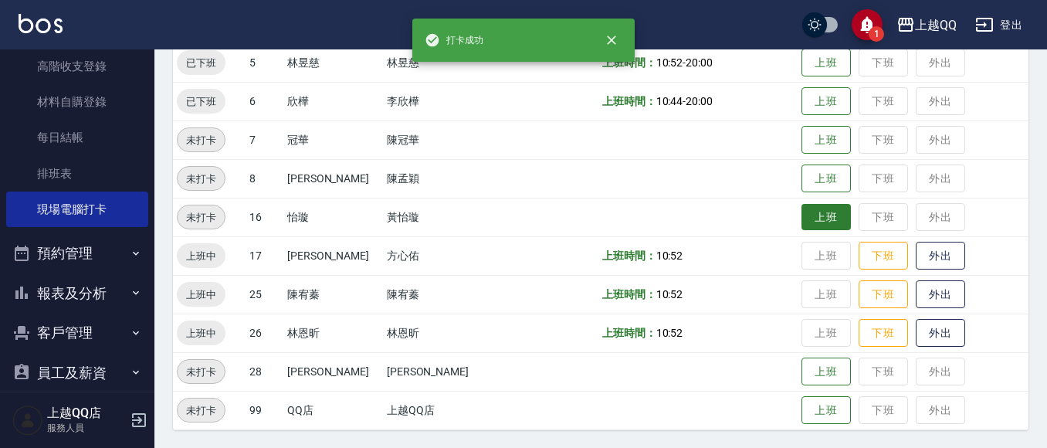
scroll to position [477, 0]
click at [859, 248] on button "下班" at bounding box center [883, 255] width 49 height 27
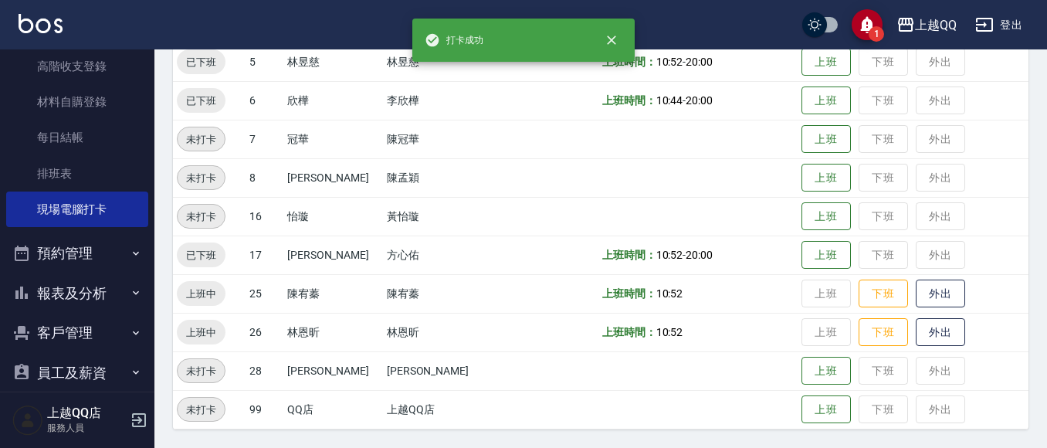
click at [871, 304] on button "下班" at bounding box center [883, 294] width 49 height 29
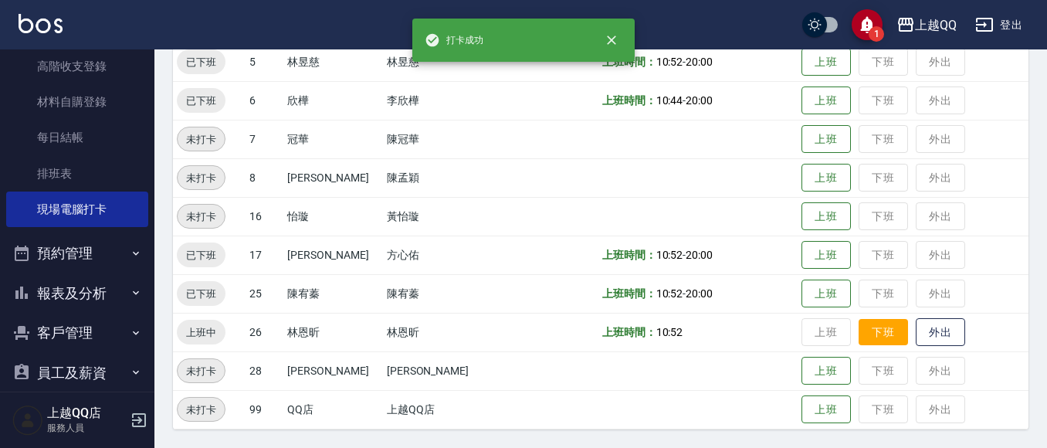
click at [866, 329] on button "下班" at bounding box center [883, 332] width 49 height 27
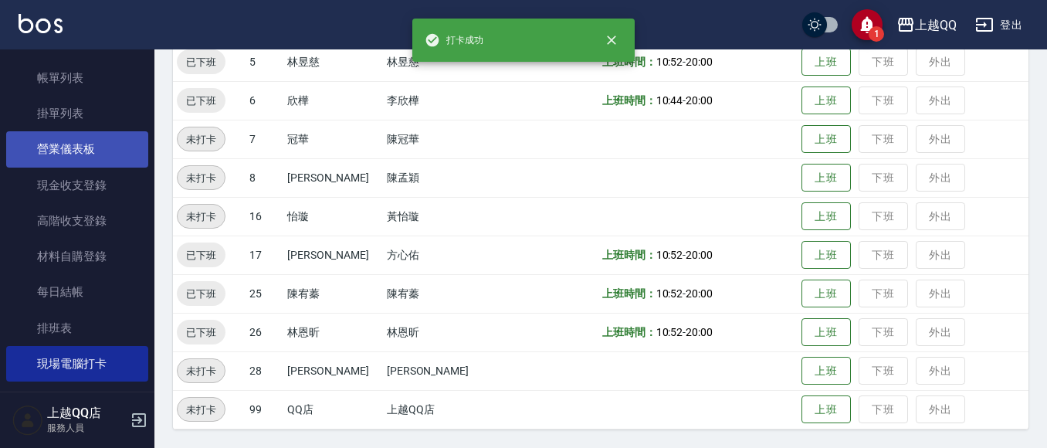
scroll to position [0, 0]
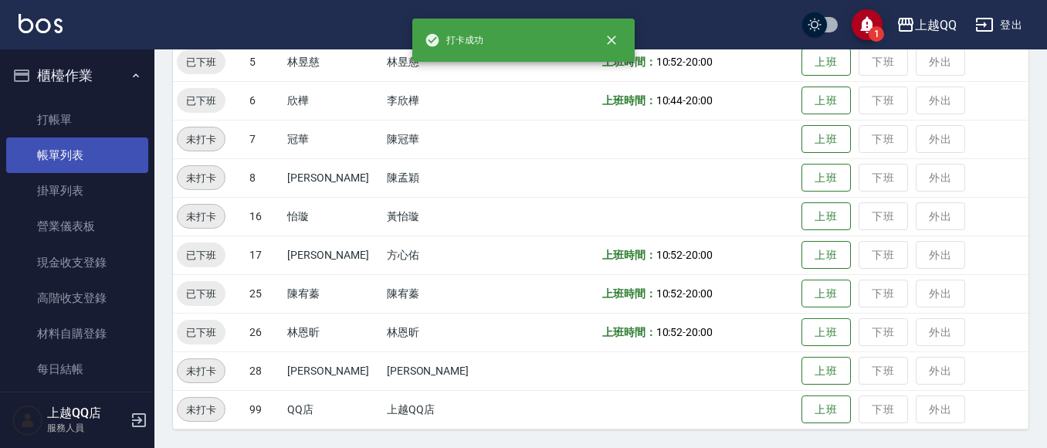
click at [48, 153] on link "帳單列表" at bounding box center [77, 155] width 142 height 36
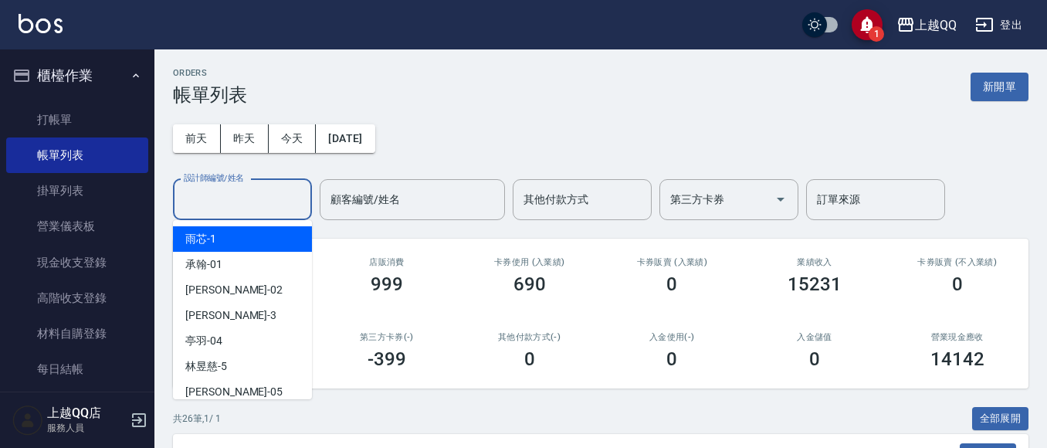
click at [234, 191] on input "設計師編號/姓名" at bounding box center [242, 199] width 125 height 27
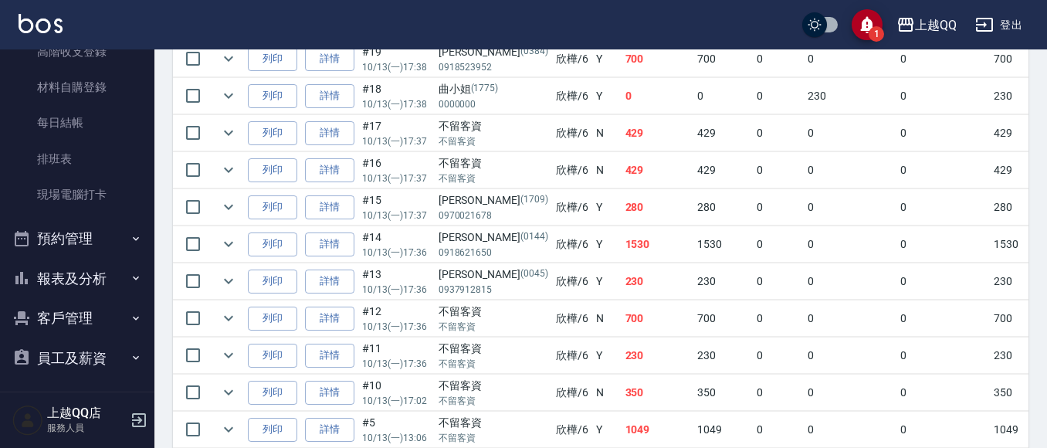
scroll to position [251, 0]
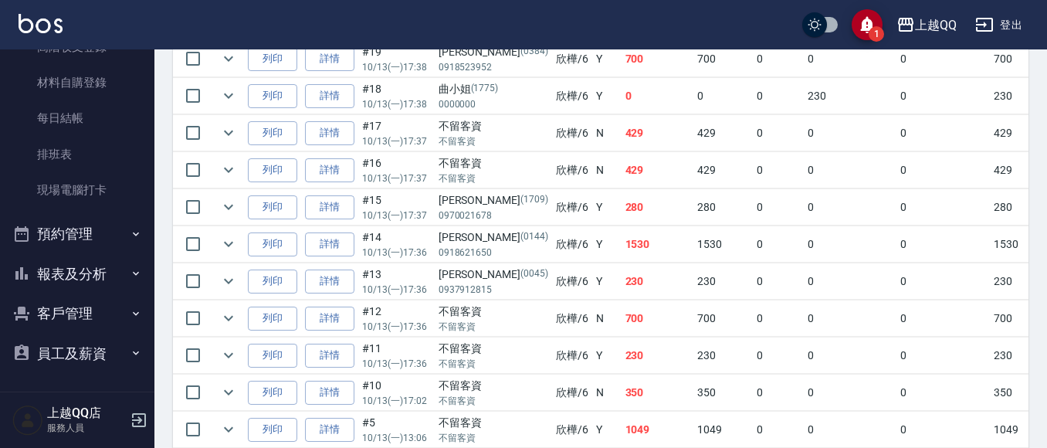
type input "欣樺-6"
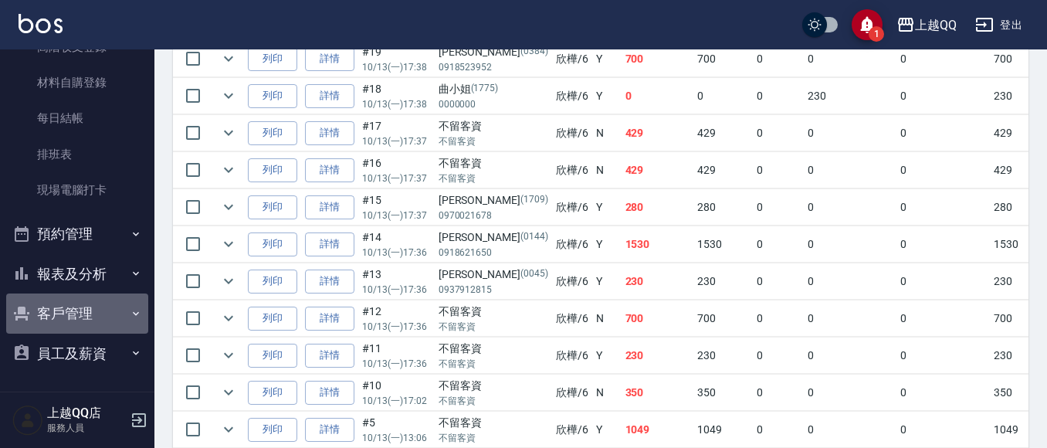
click at [81, 300] on button "客戶管理" at bounding box center [77, 313] width 142 height 40
drag, startPoint x: 83, startPoint y: 304, endPoint x: 78, endPoint y: 281, distance: 23.6
click at [82, 304] on button "客戶管理" at bounding box center [77, 313] width 142 height 40
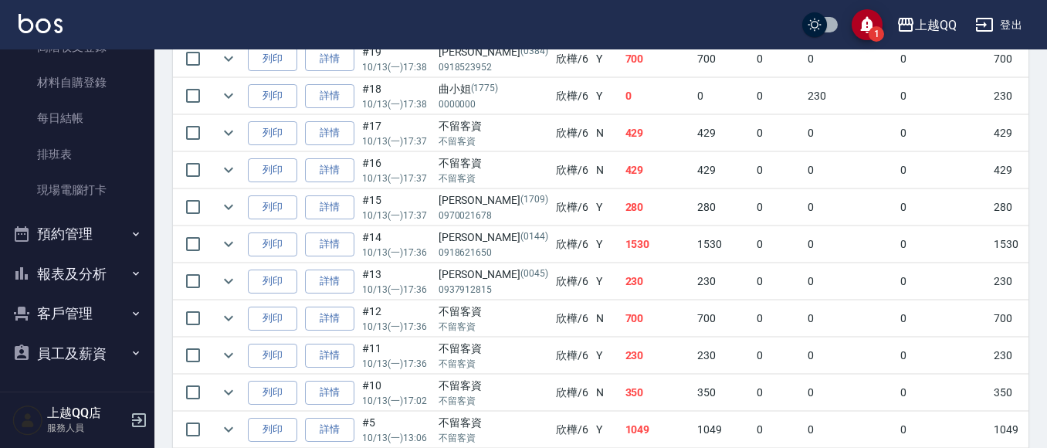
click at [80, 279] on button "報表及分析" at bounding box center [77, 274] width 142 height 40
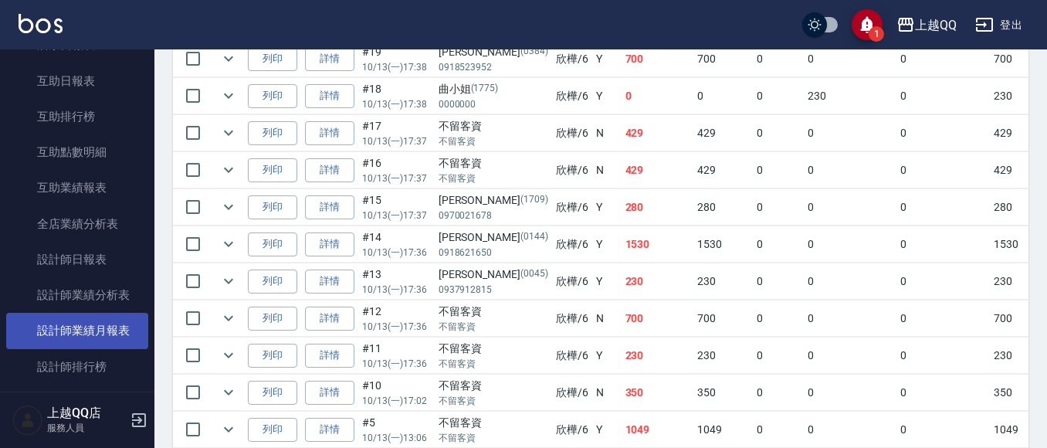
scroll to position [560, 0]
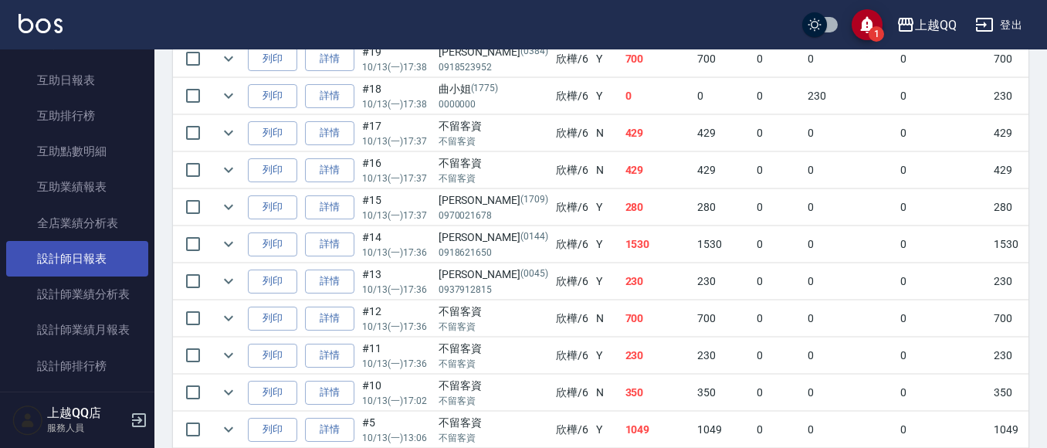
click at [90, 268] on link "設計師日報表" at bounding box center [77, 259] width 142 height 36
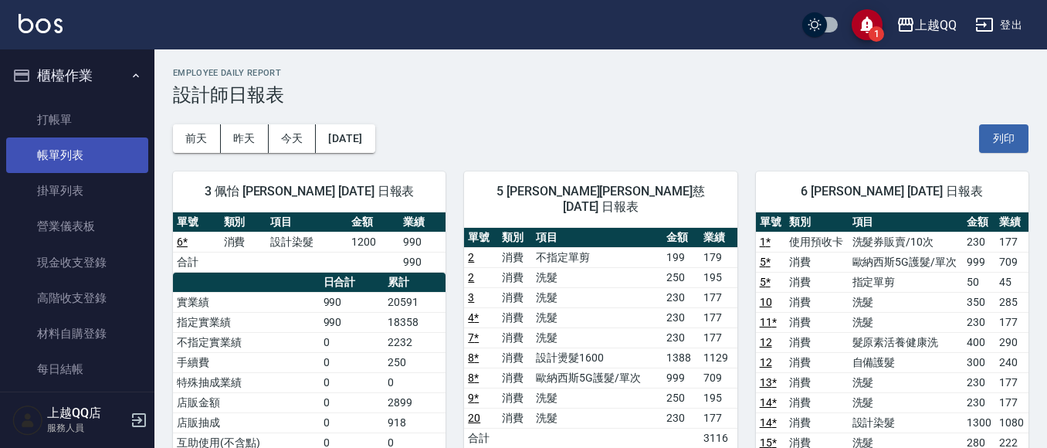
click at [92, 162] on link "帳單列表" at bounding box center [77, 155] width 142 height 36
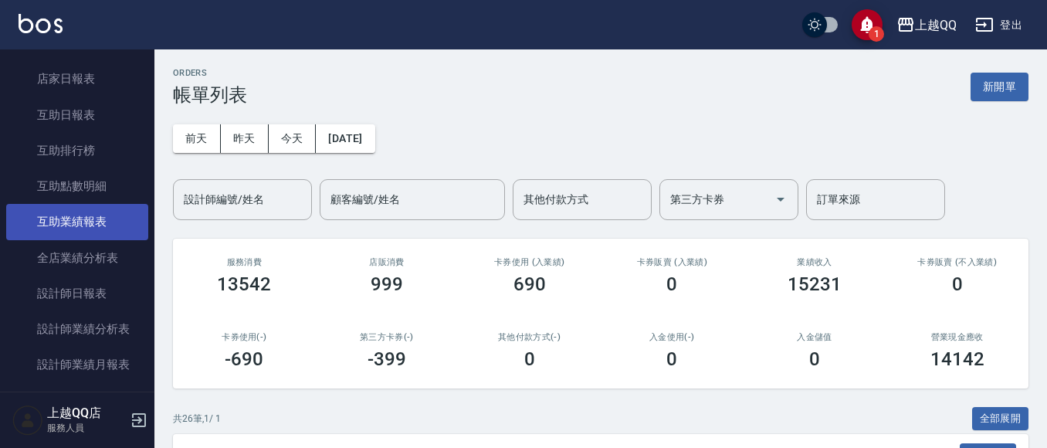
scroll to position [618, 0]
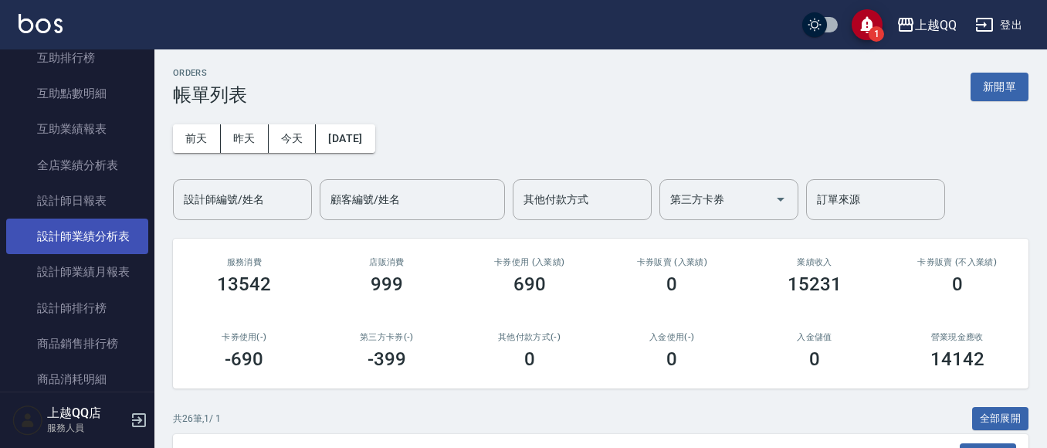
click at [95, 236] on link "設計師業績分析表" at bounding box center [77, 237] width 142 height 36
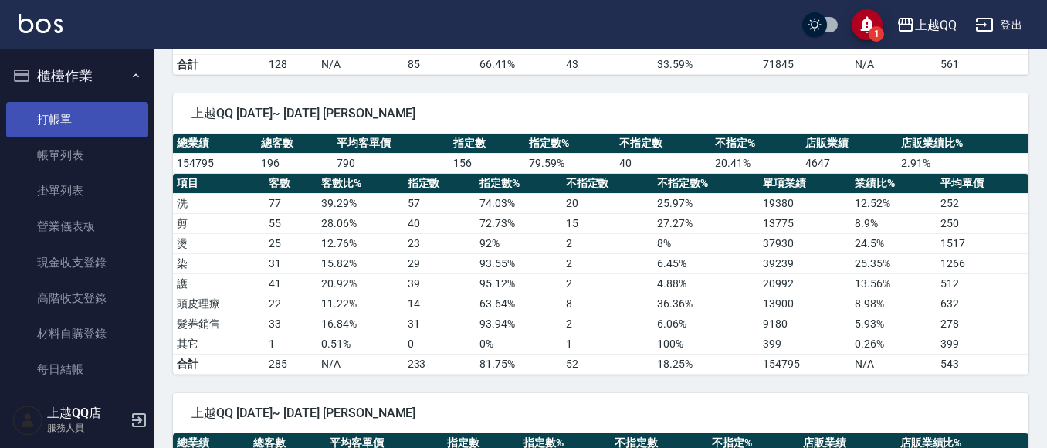
click at [73, 115] on link "打帳單" at bounding box center [77, 120] width 142 height 36
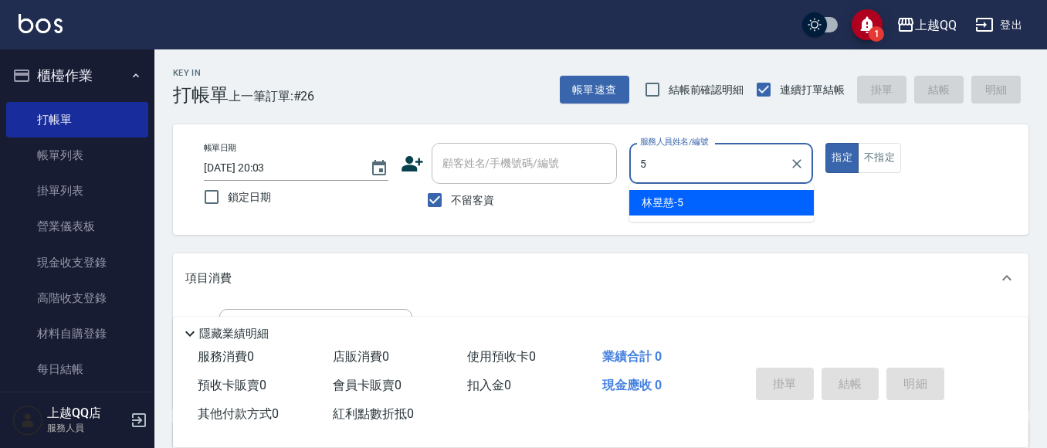
type input "林昱慈-5"
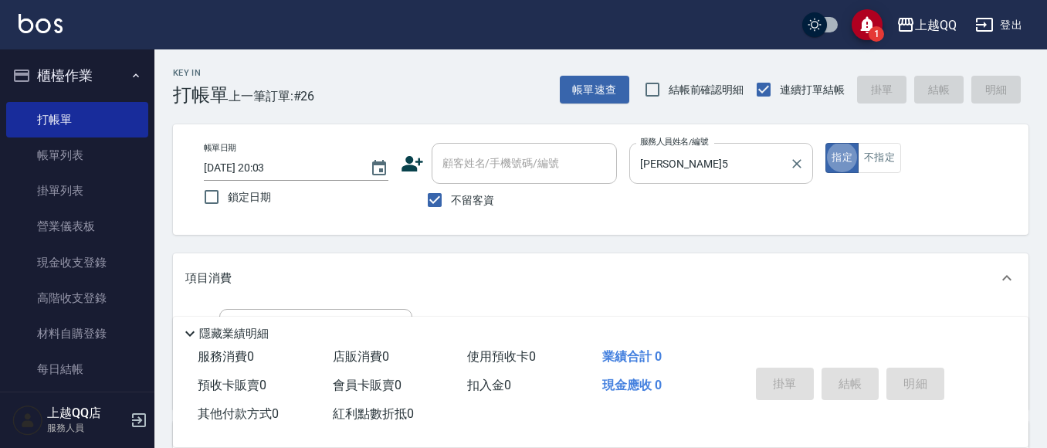
type button "true"
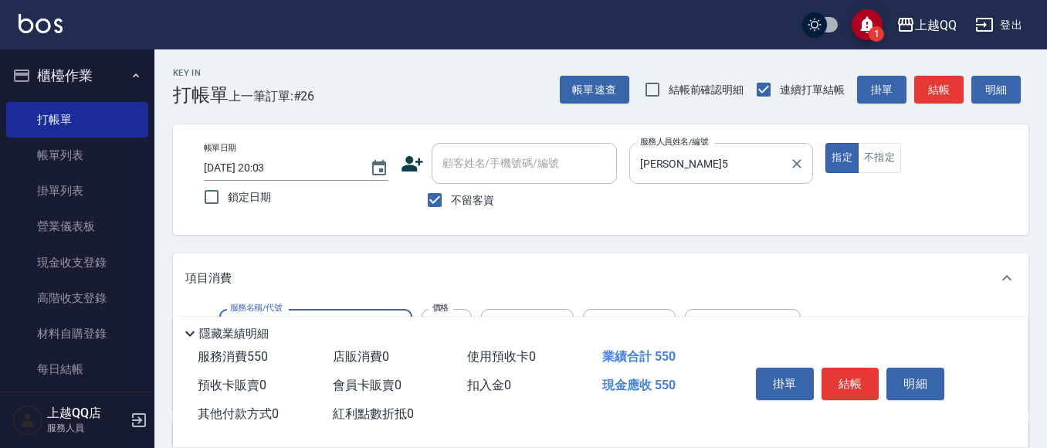
type input "髮原素清潔舒醒頭皮洗(602)"
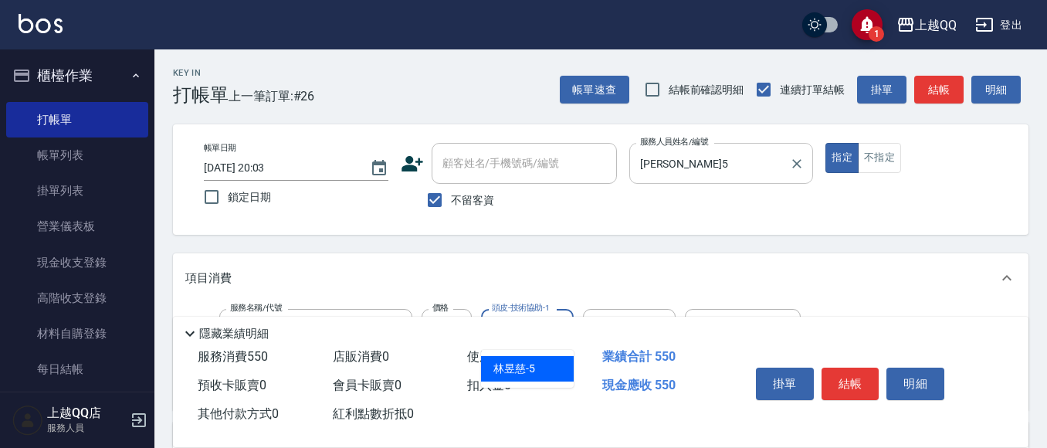
type input "林昱慈-5"
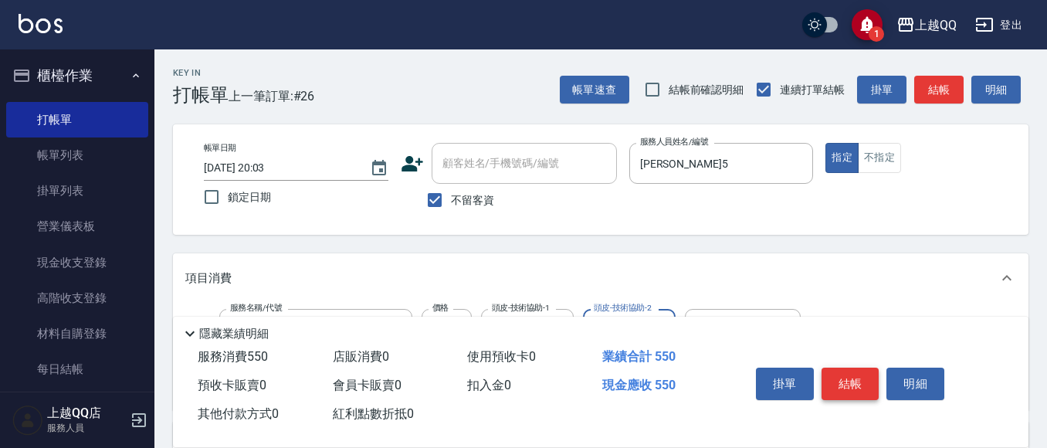
click at [847, 380] on button "結帳" at bounding box center [851, 384] width 58 height 32
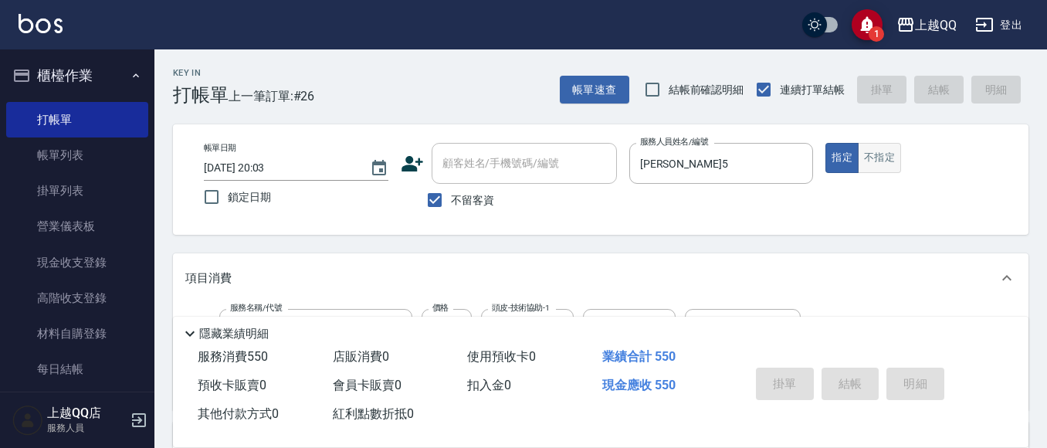
type input "2025/10/13 20:06"
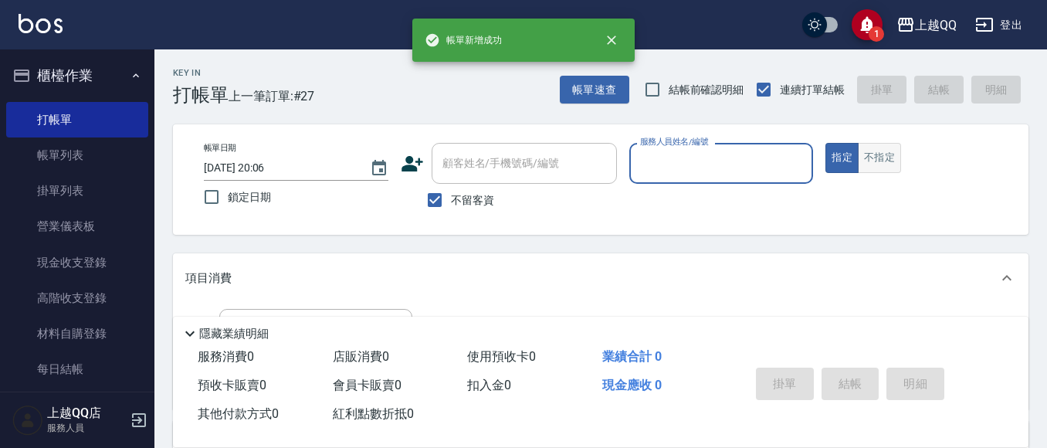
click at [865, 164] on button "不指定" at bounding box center [879, 158] width 43 height 30
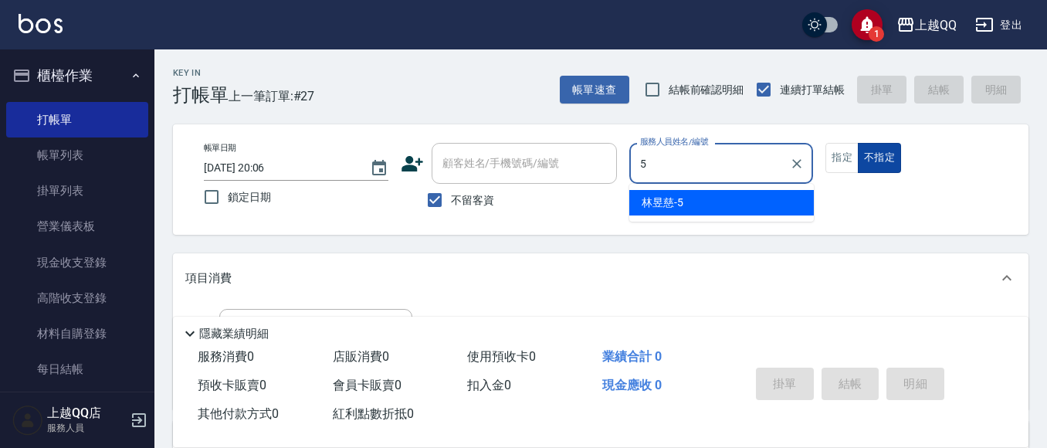
type input "林昱慈-5"
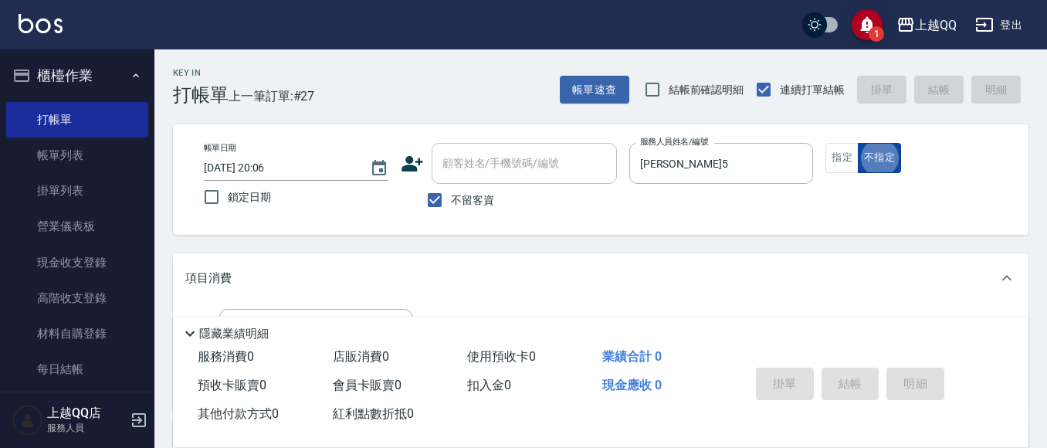
type button "false"
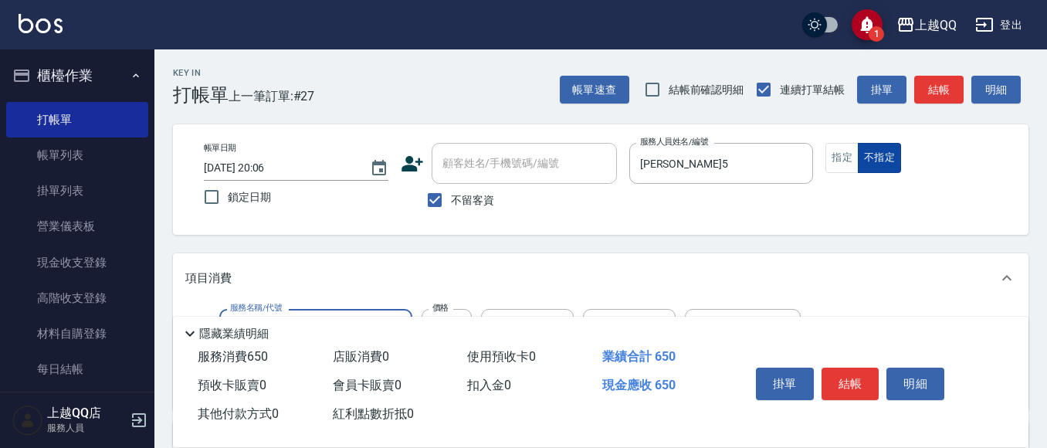
type input "仲夏頭皮冰鎮舒活洗髮(605)"
type input "750"
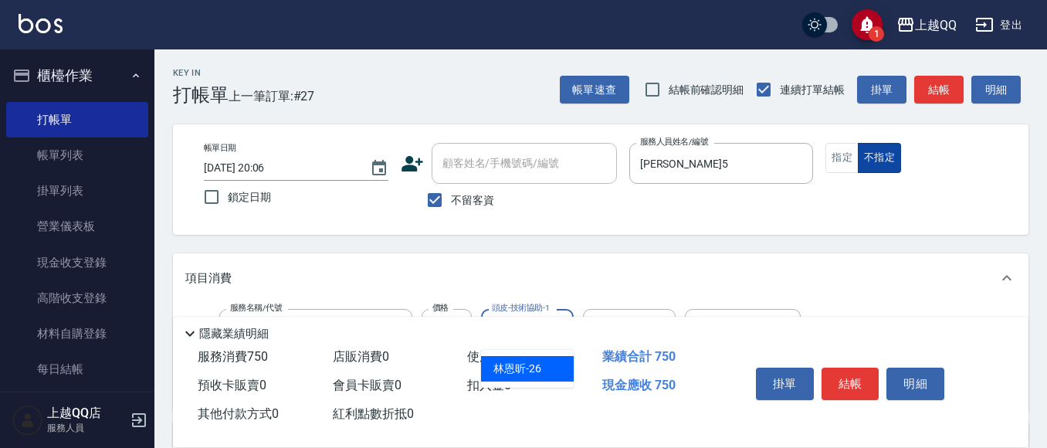
type input "林恩昕-26"
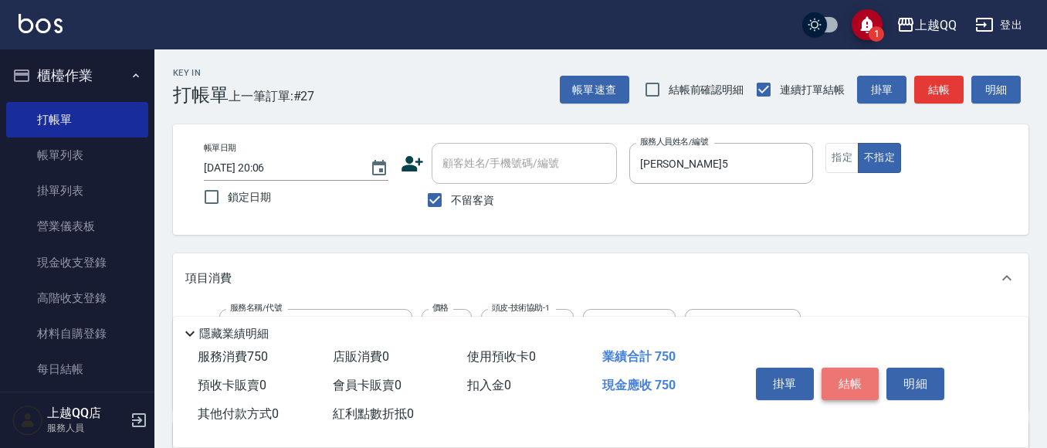
click at [853, 379] on button "結帳" at bounding box center [851, 384] width 58 height 32
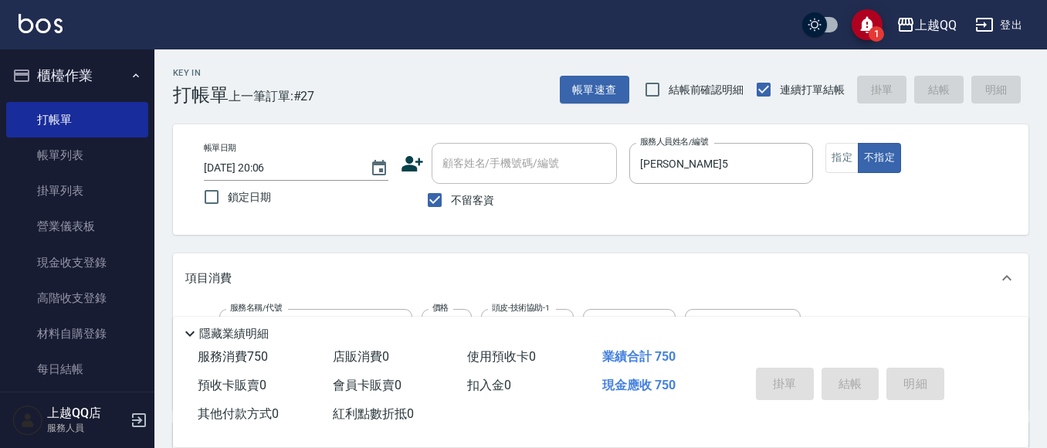
type input "2025/10/13 20:07"
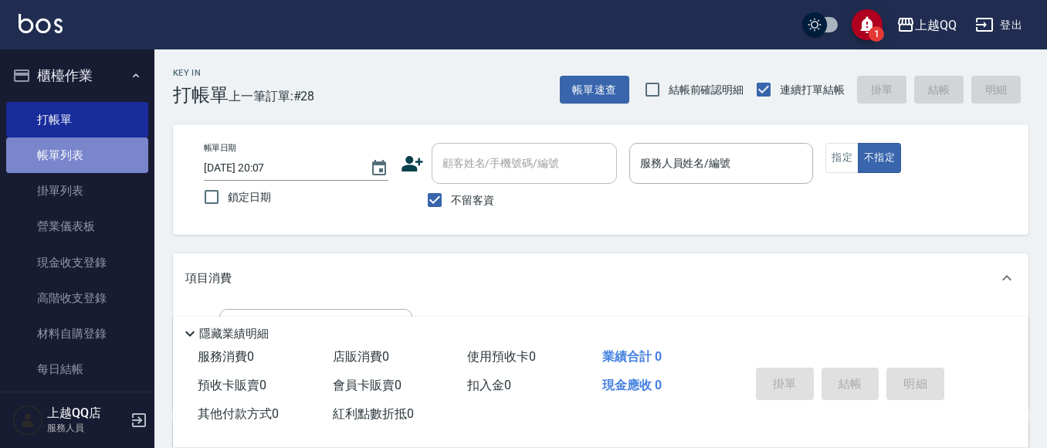
click at [110, 168] on link "帳單列表" at bounding box center [77, 155] width 142 height 36
click at [124, 162] on link "帳單列表" at bounding box center [77, 155] width 142 height 36
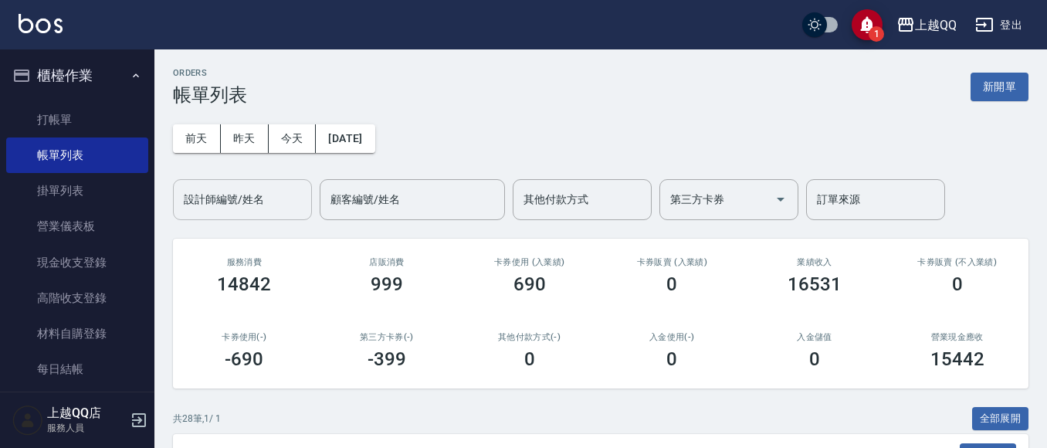
click at [225, 190] on div "設計師編號/姓名 設計師編號/姓名" at bounding box center [242, 199] width 139 height 41
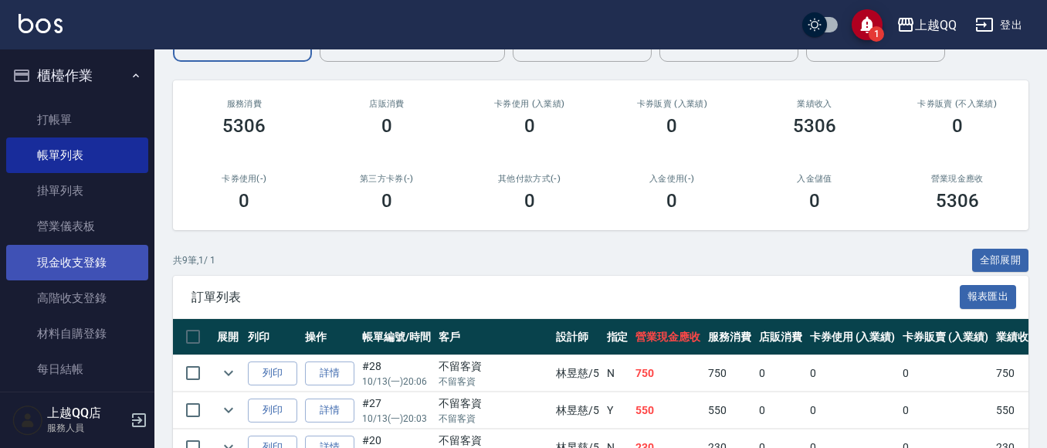
scroll to position [154, 0]
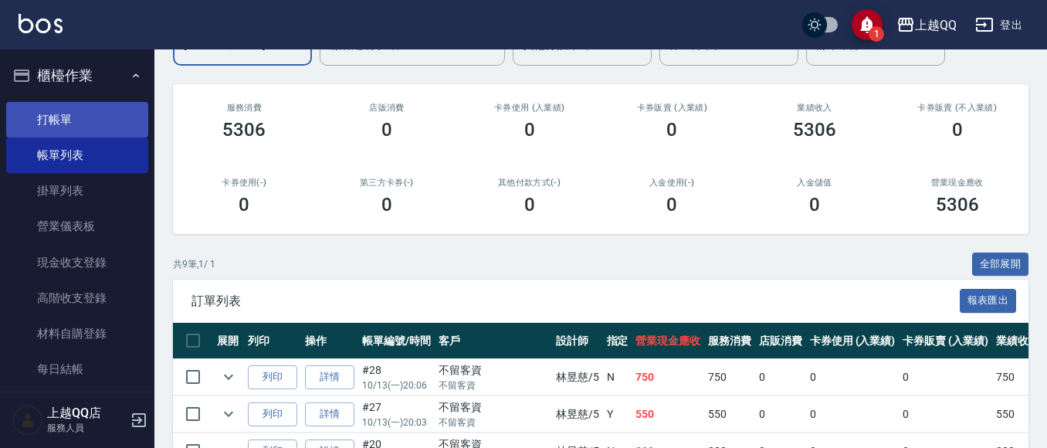
type input "林昱慈-5"
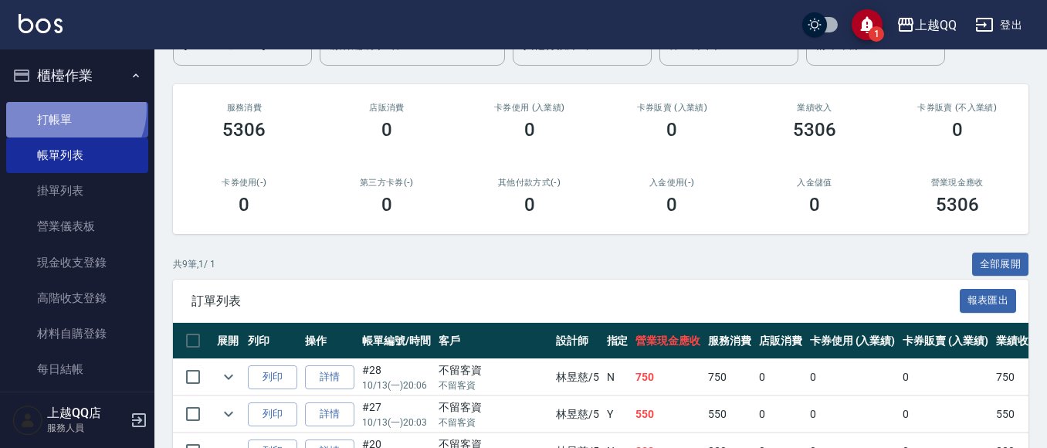
click at [68, 109] on link "打帳單" at bounding box center [77, 120] width 142 height 36
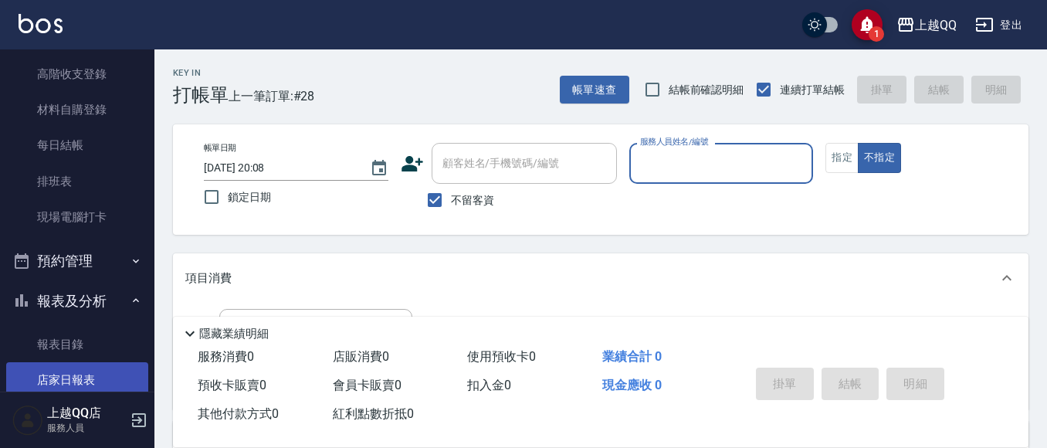
scroll to position [309, 0]
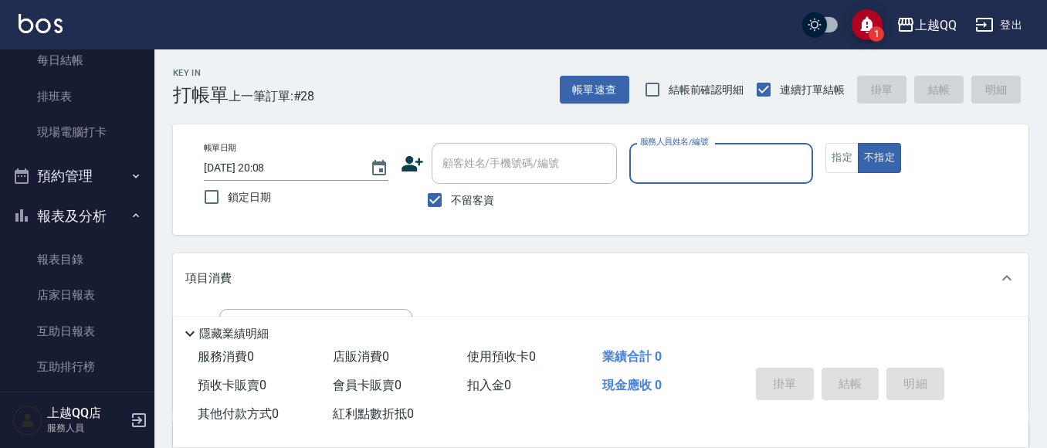
click at [83, 194] on button "預約管理" at bounding box center [77, 176] width 142 height 40
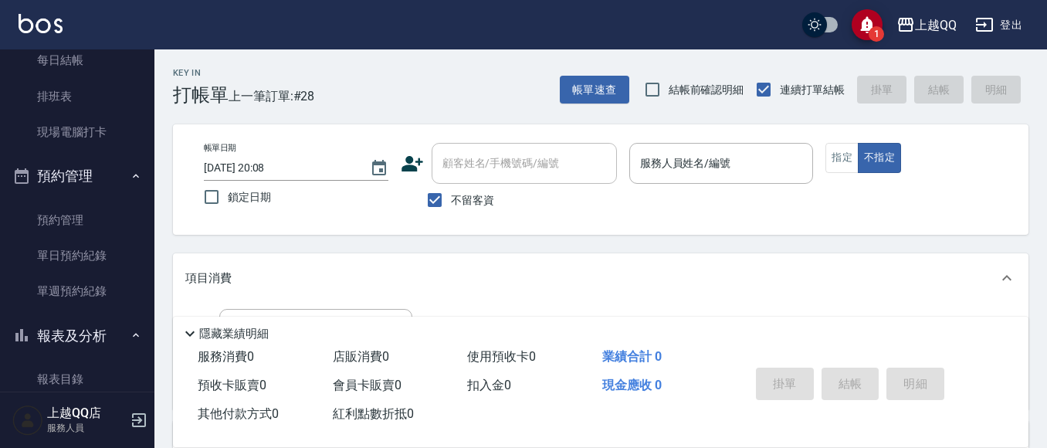
click at [80, 177] on button "預約管理" at bounding box center [77, 176] width 142 height 40
click at [80, 181] on button "預約管理" at bounding box center [77, 176] width 142 height 40
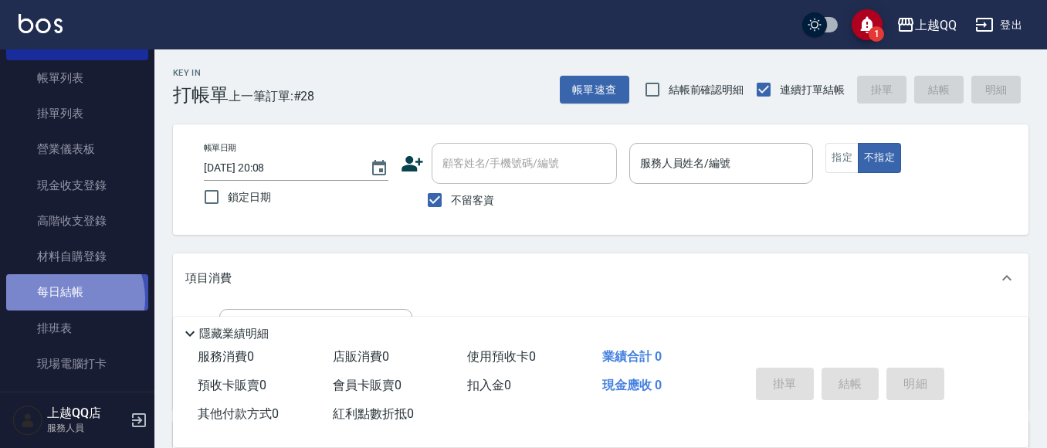
click at [68, 298] on link "每日結帳" at bounding box center [77, 292] width 142 height 36
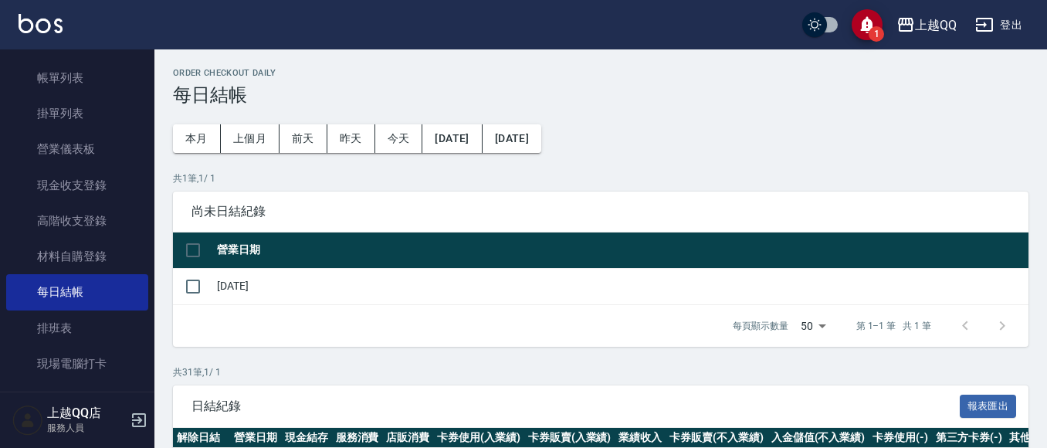
click at [253, 283] on td "[DATE]" at bounding box center [621, 286] width 816 height 36
click at [205, 284] on input "checkbox" at bounding box center [193, 286] width 32 height 32
checkbox input "true"
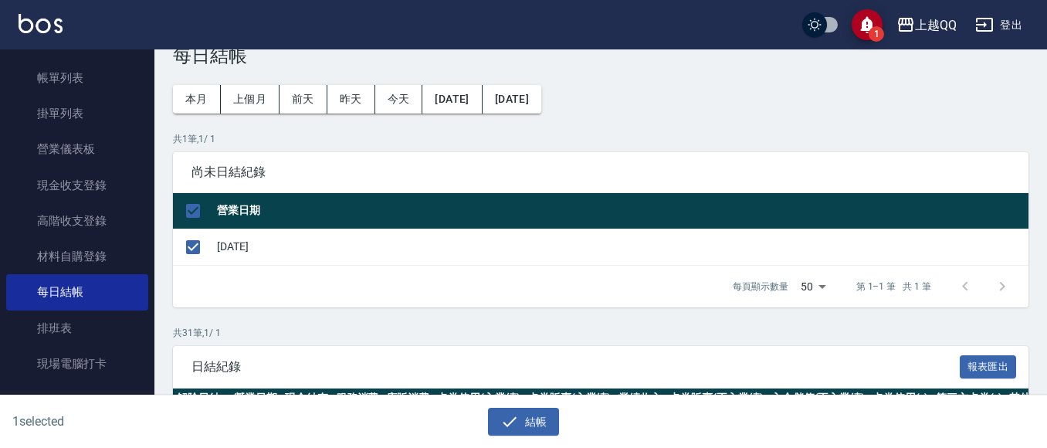
scroll to position [77, 0]
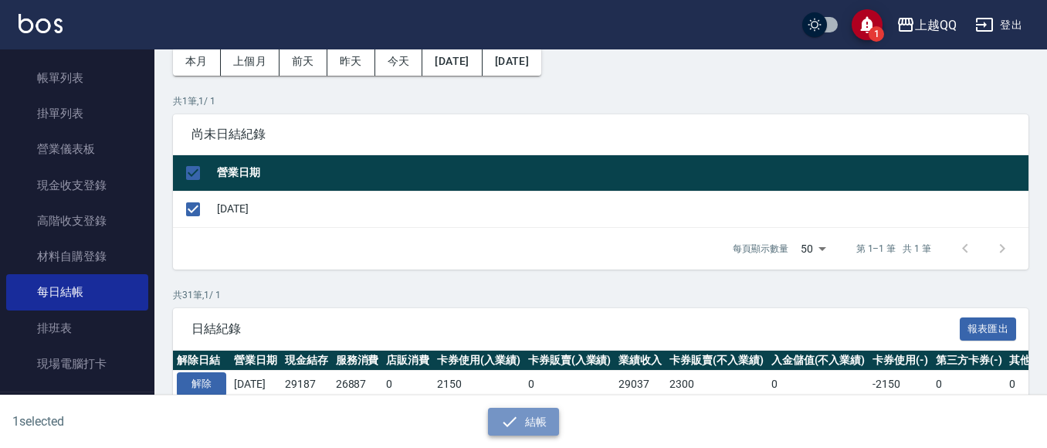
click at [535, 415] on button "結帳" at bounding box center [524, 422] width 72 height 29
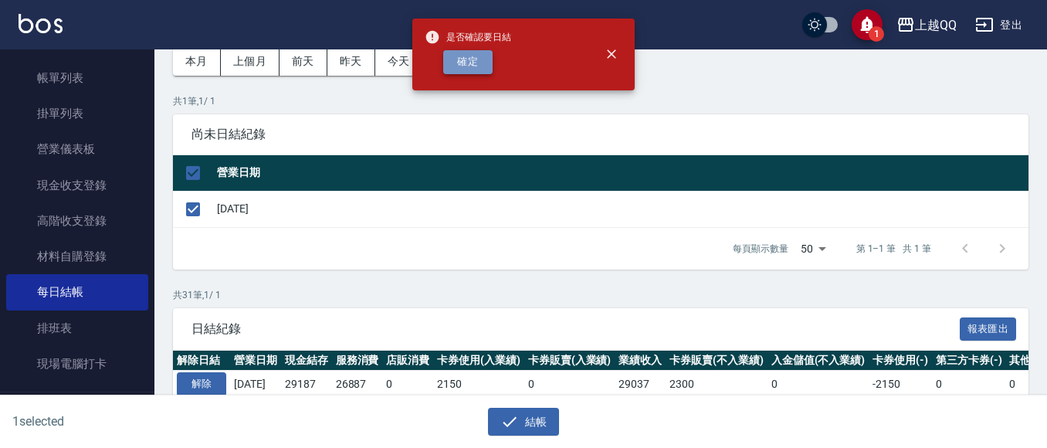
click at [475, 63] on button "確定" at bounding box center [467, 62] width 49 height 24
checkbox input "false"
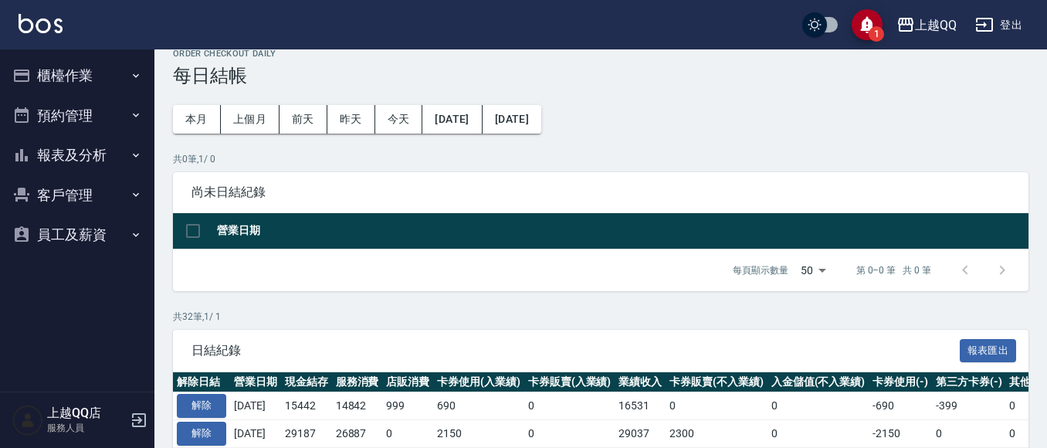
scroll to position [154, 0]
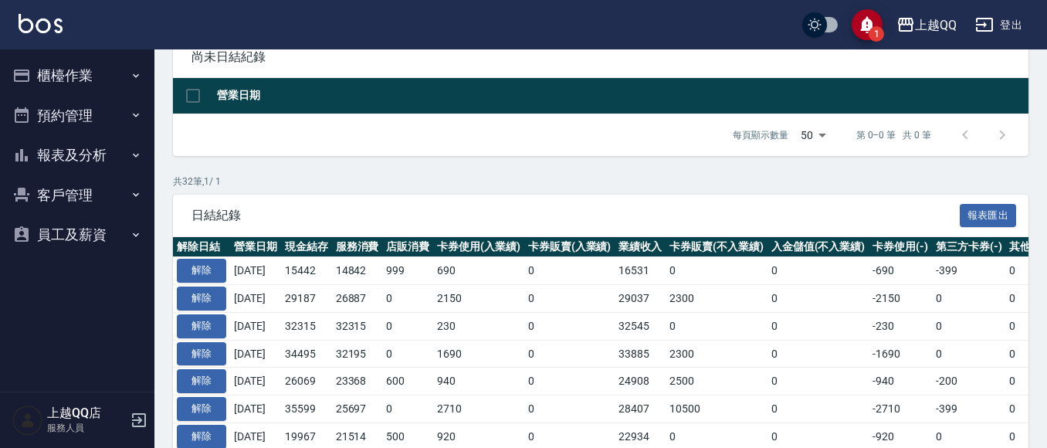
click at [80, 205] on button "客戶管理" at bounding box center [77, 195] width 142 height 40
click at [93, 159] on button "報表及分析" at bounding box center [77, 155] width 142 height 40
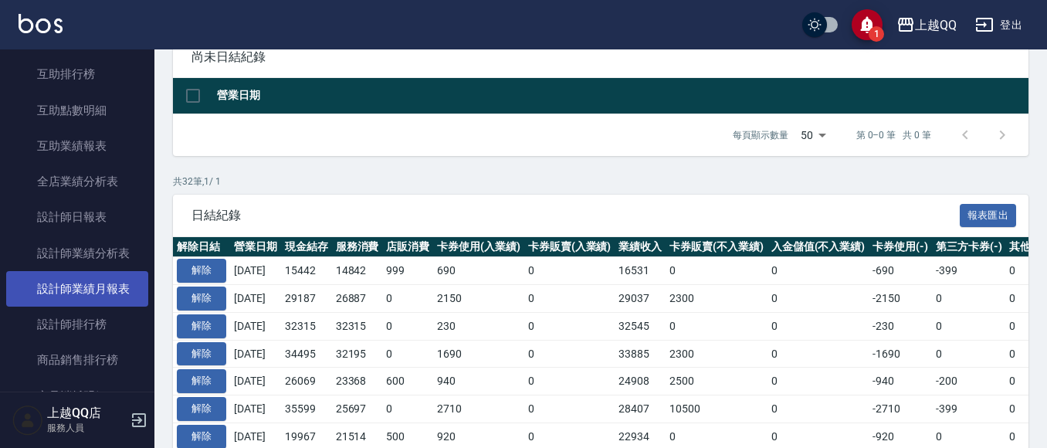
scroll to position [309, 0]
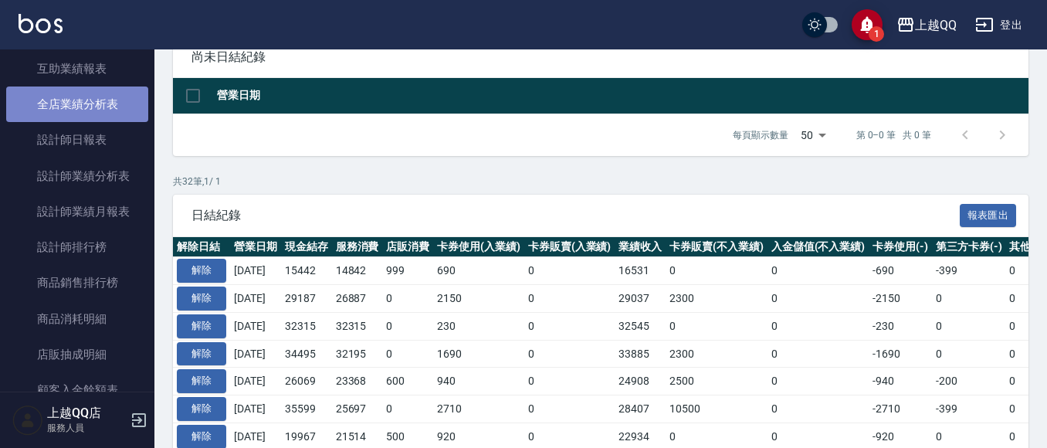
click at [83, 104] on link "全店業績分析表" at bounding box center [77, 104] width 142 height 36
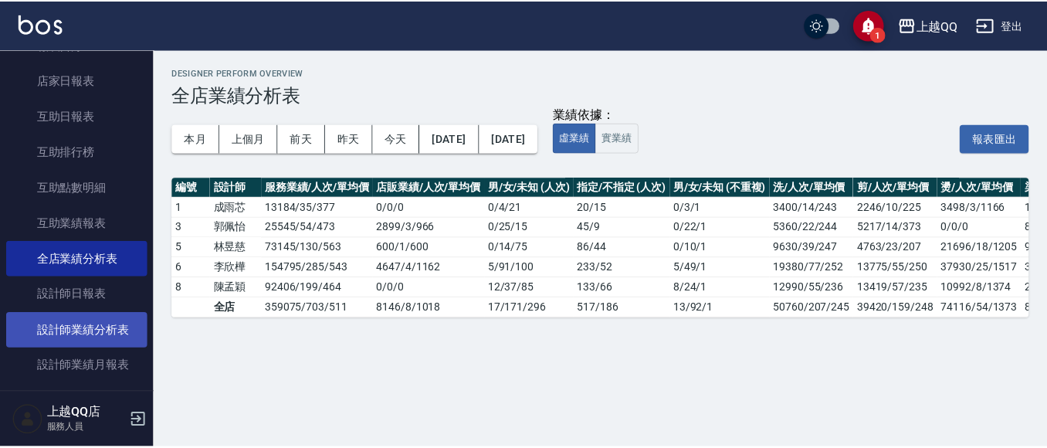
scroll to position [77, 0]
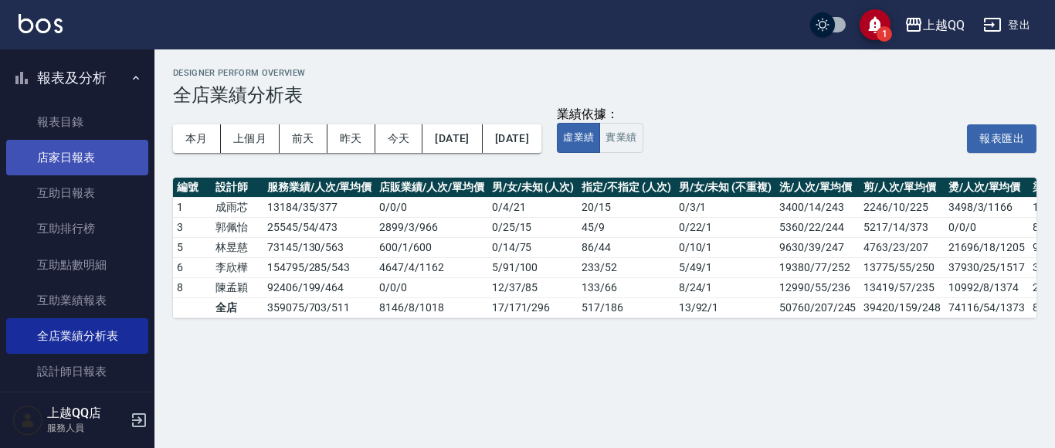
click at [73, 151] on link "店家日報表" at bounding box center [77, 158] width 142 height 36
